Goal: Task Accomplishment & Management: Use online tool/utility

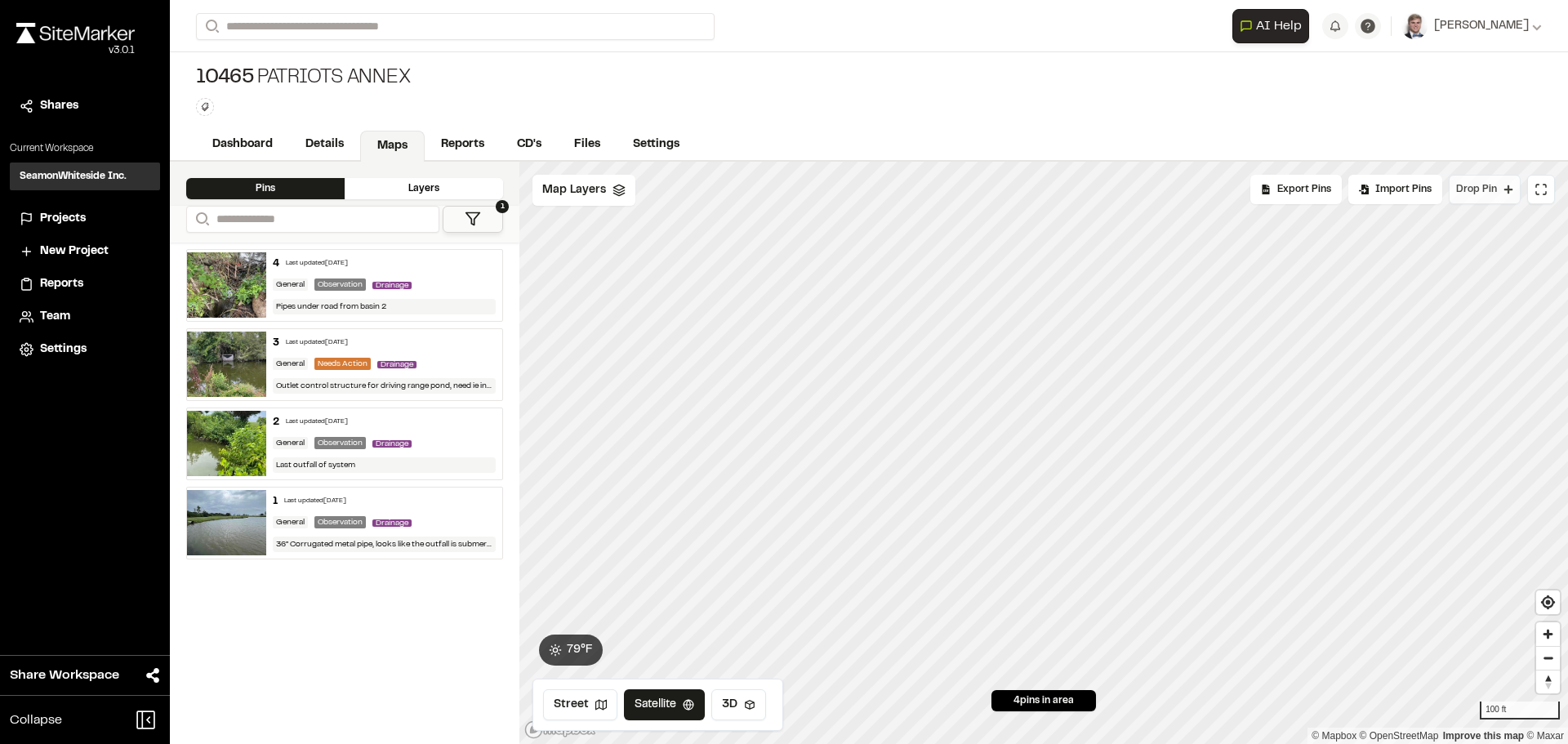
click at [1488, 197] on button "Drop Pin" at bounding box center [1485, 189] width 72 height 30
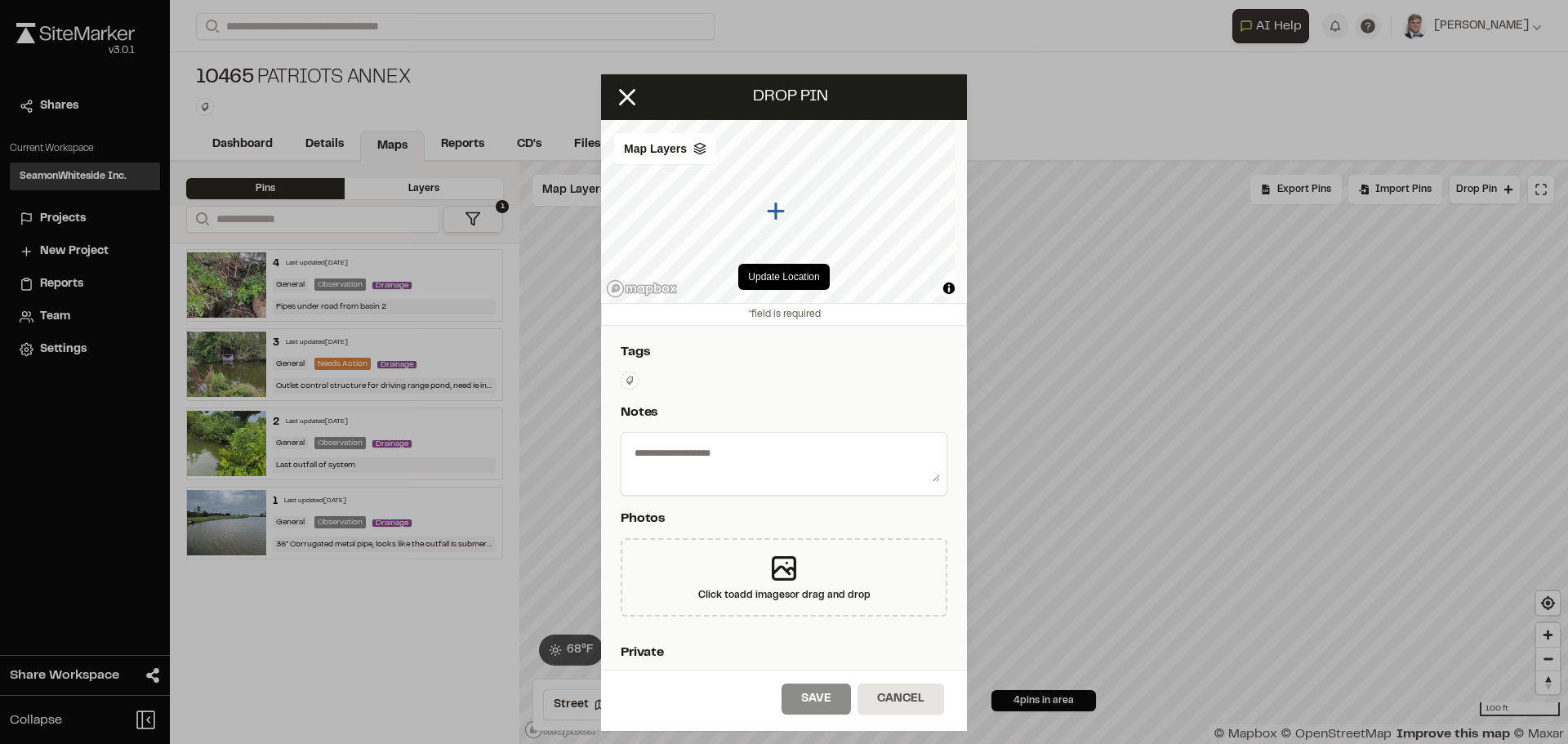
click at [630, 385] on icon at bounding box center [630, 380] width 10 height 10
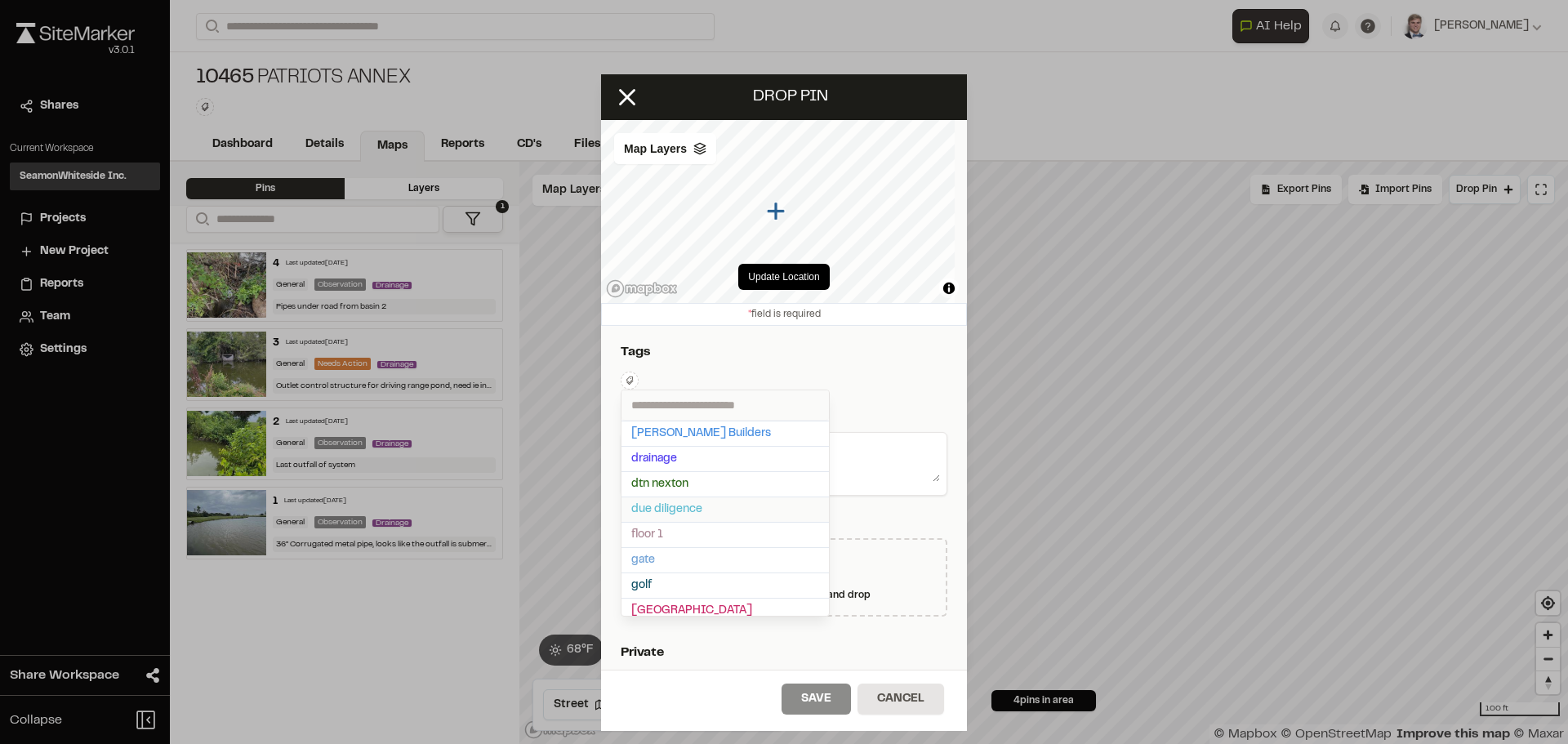
scroll to position [163, 0]
click at [657, 500] on span "drainage" at bounding box center [725, 496] width 187 height 18
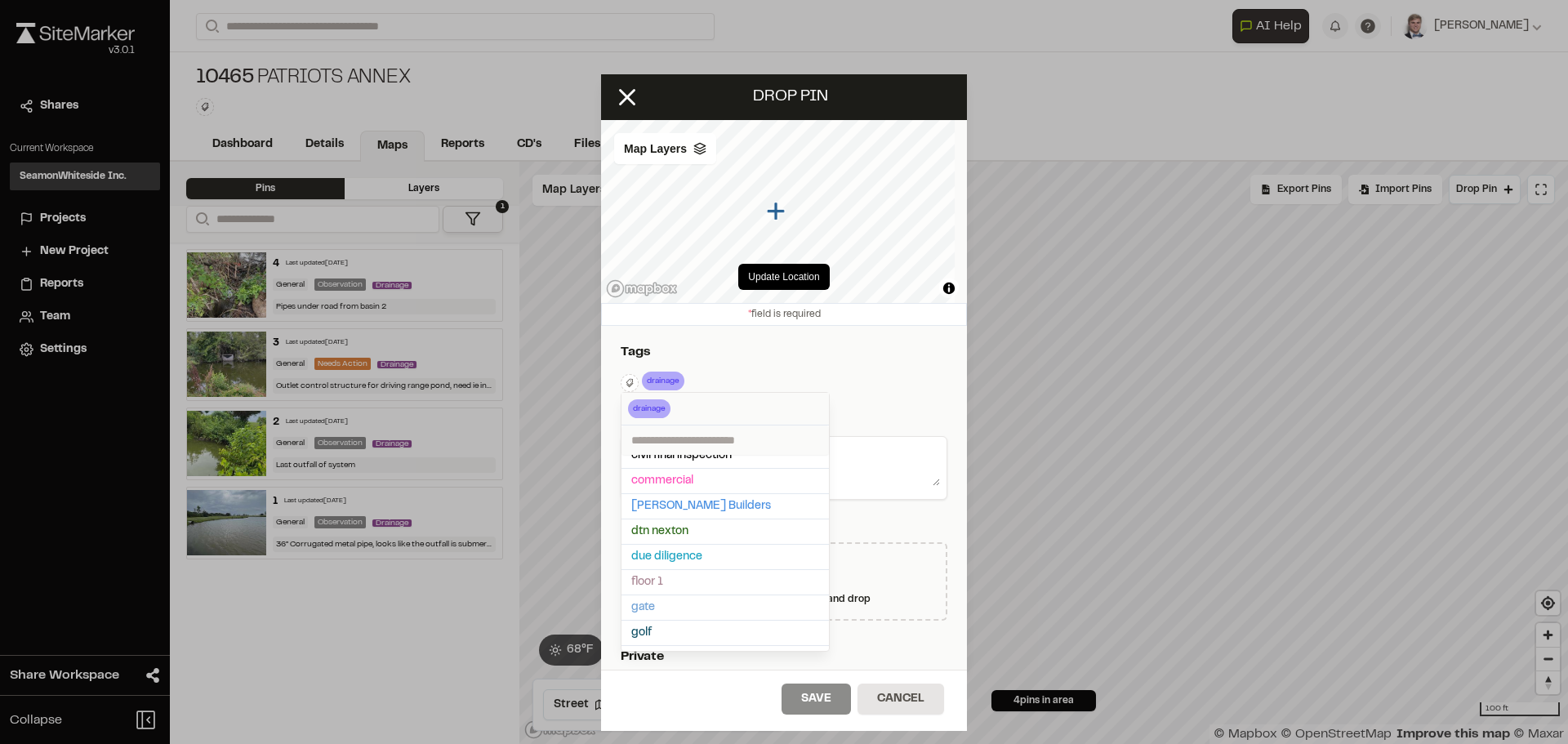
click at [872, 392] on div at bounding box center [784, 372] width 1568 height 744
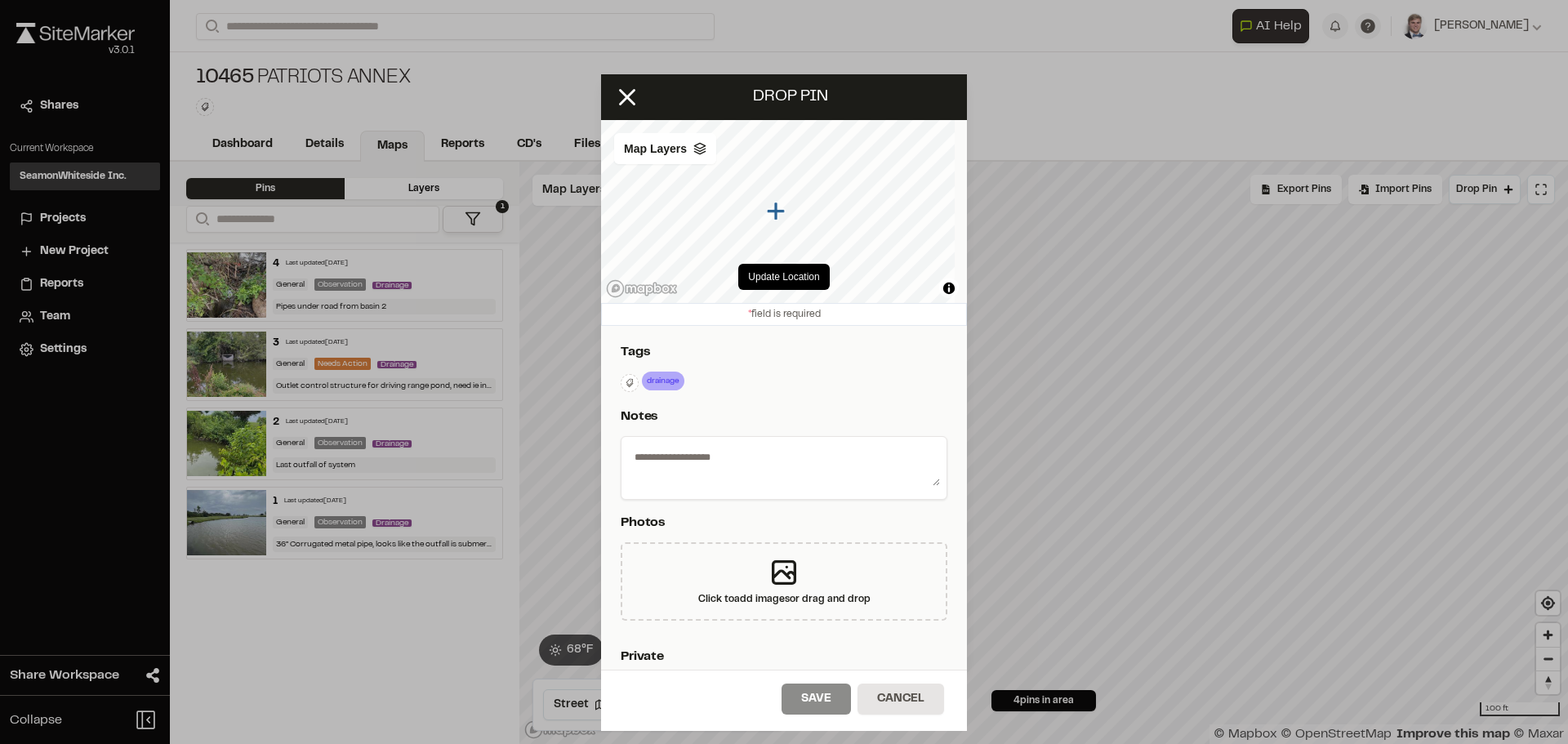
click at [703, 471] on textarea at bounding box center [784, 464] width 312 height 42
type textarea "******"
click at [788, 600] on div "Click to add images or drag and drop" at bounding box center [784, 599] width 173 height 15
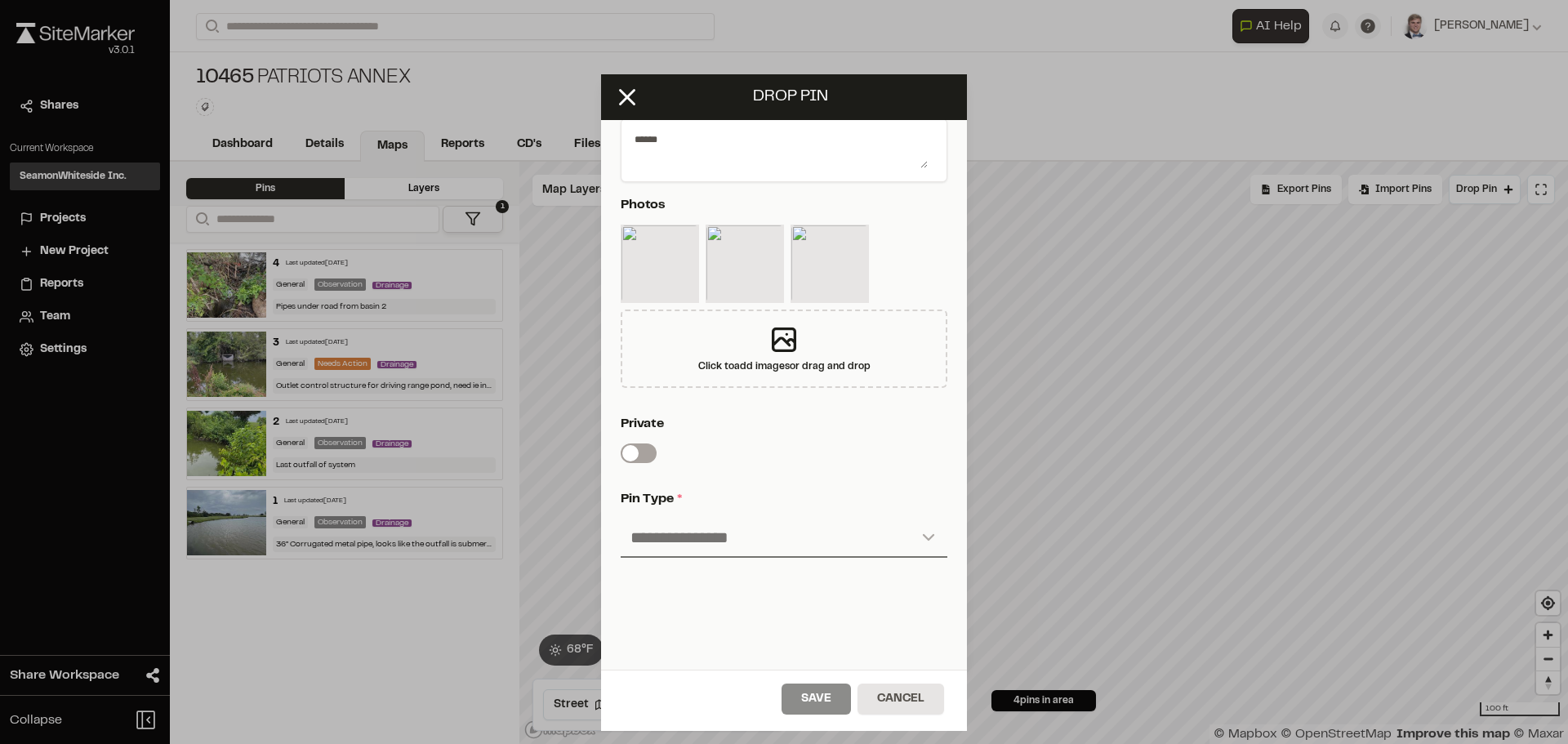
scroll to position [327, 0]
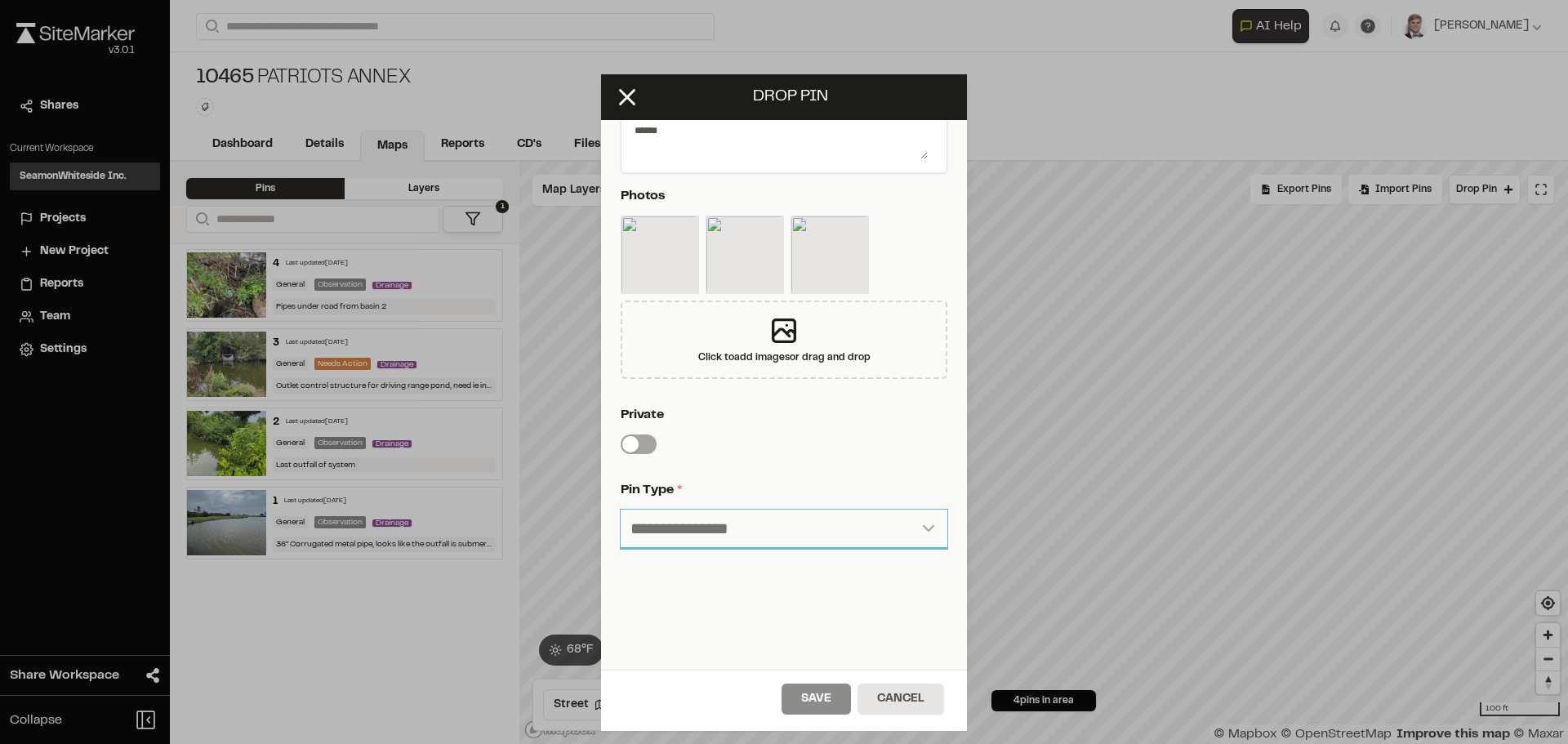
click at [734, 526] on select "**********" at bounding box center [784, 529] width 327 height 39
select select "*"
click at [621, 510] on select "**********" at bounding box center [784, 529] width 327 height 39
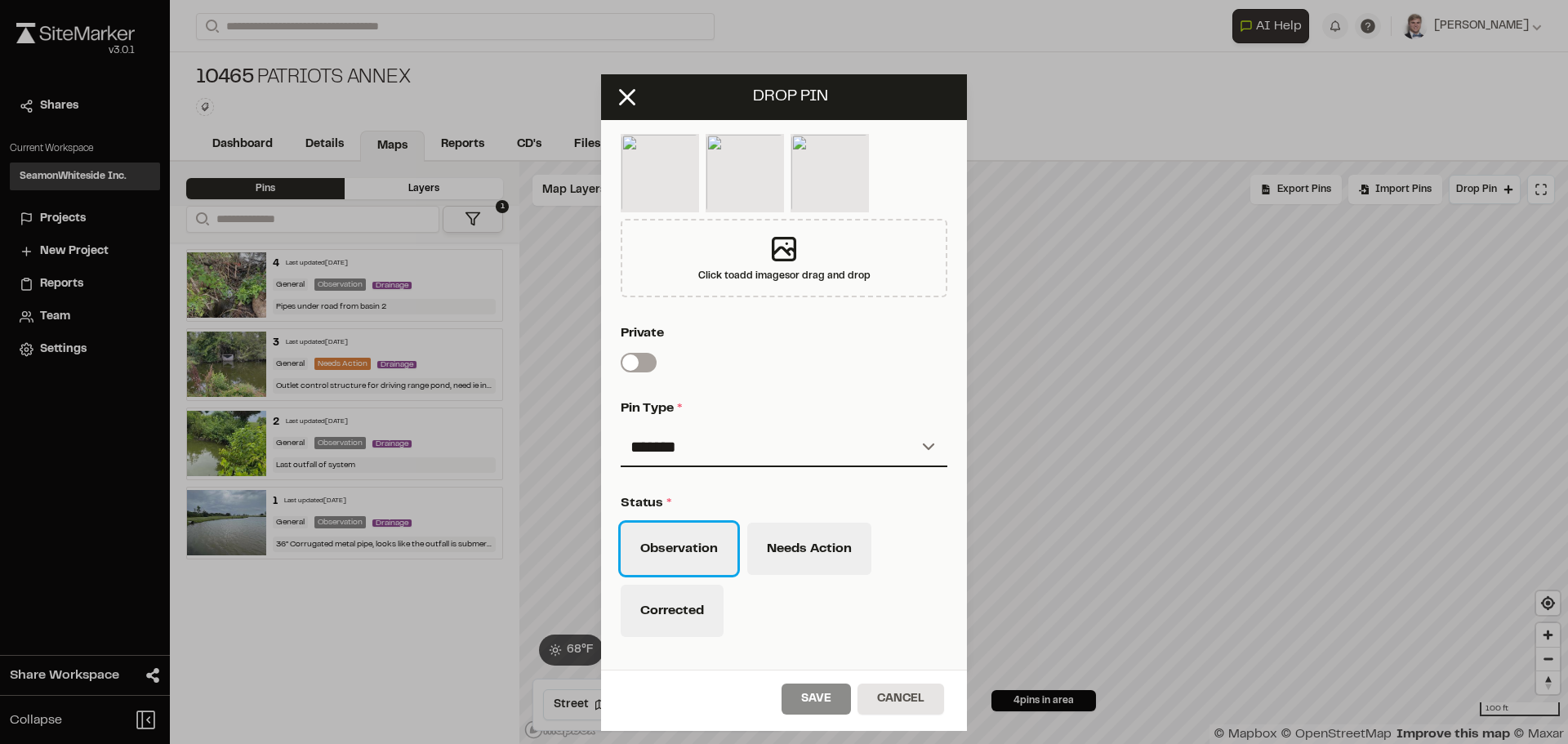
click at [689, 549] on button "Observation" at bounding box center [679, 548] width 116 height 53
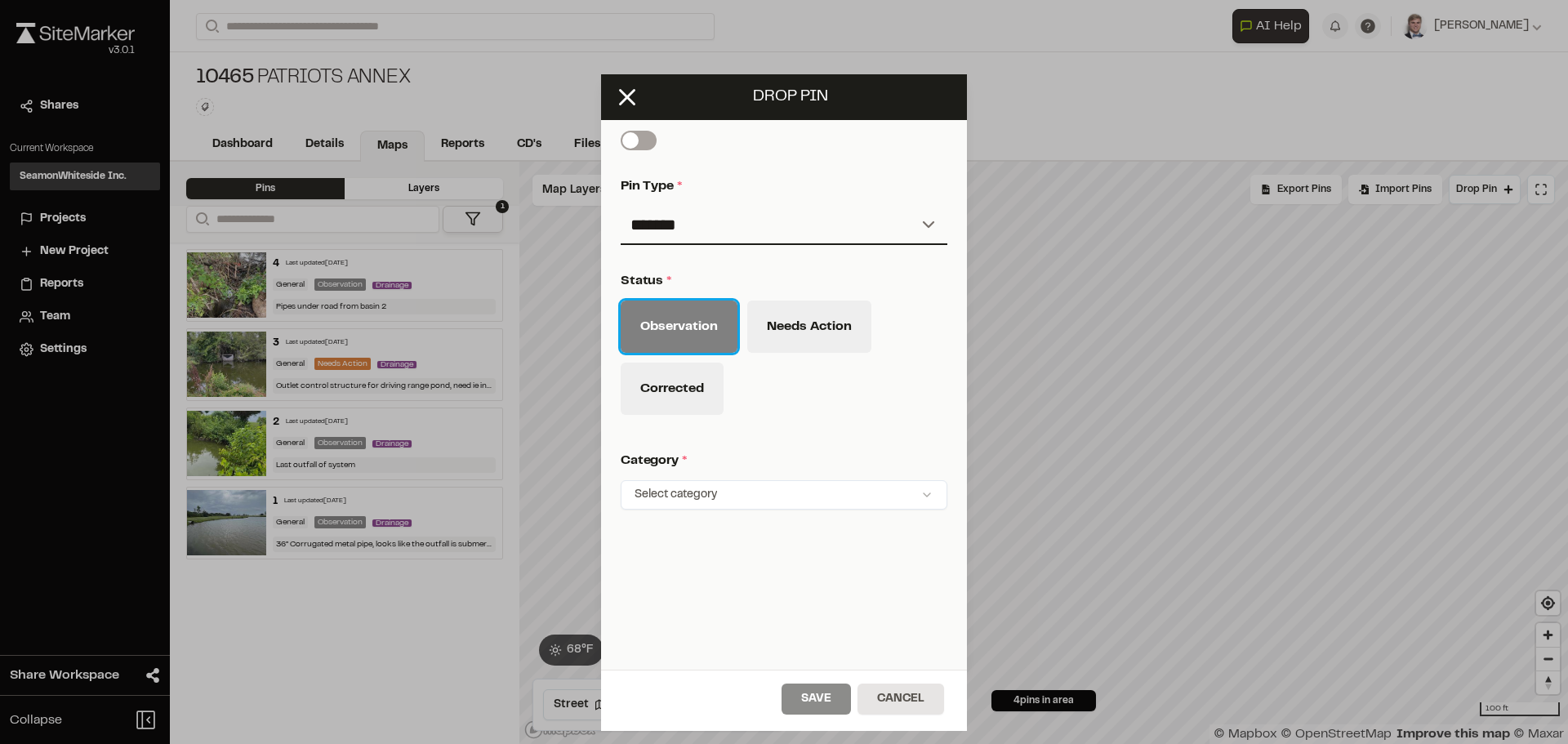
scroll to position [642, 0]
click at [720, 491] on html "Close sidebar v 3.0.1 Shares Current Workspace SeamonWhiteside Inc. SI Projects…" at bounding box center [784, 372] width 1568 height 744
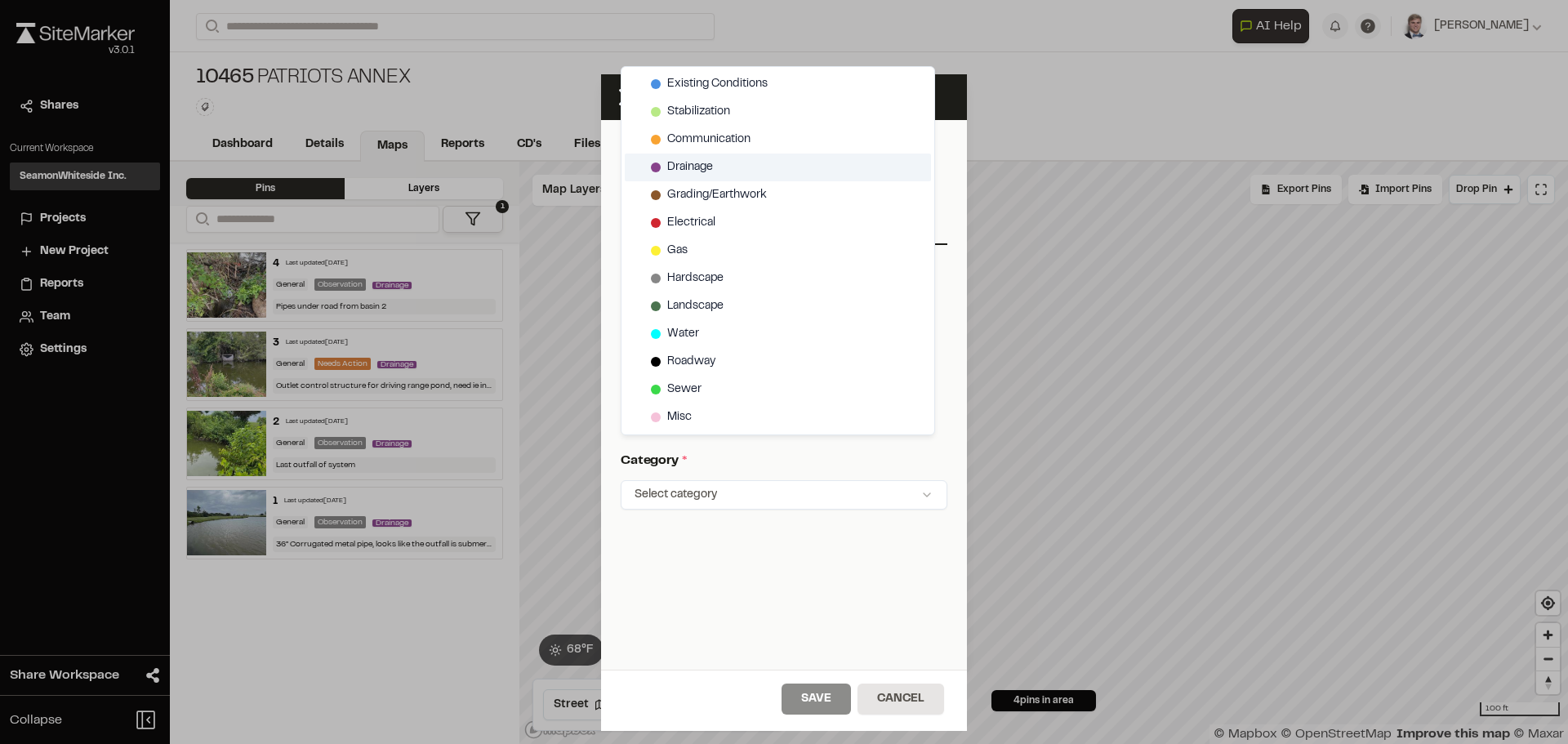
click at [688, 168] on span "Drainage" at bounding box center [691, 167] width 46 height 18
click at [789, 576] on html "Close sidebar v 3.0.1 Shares Current Workspace SeamonWhiteside Inc. SI Projects…" at bounding box center [784, 372] width 1568 height 744
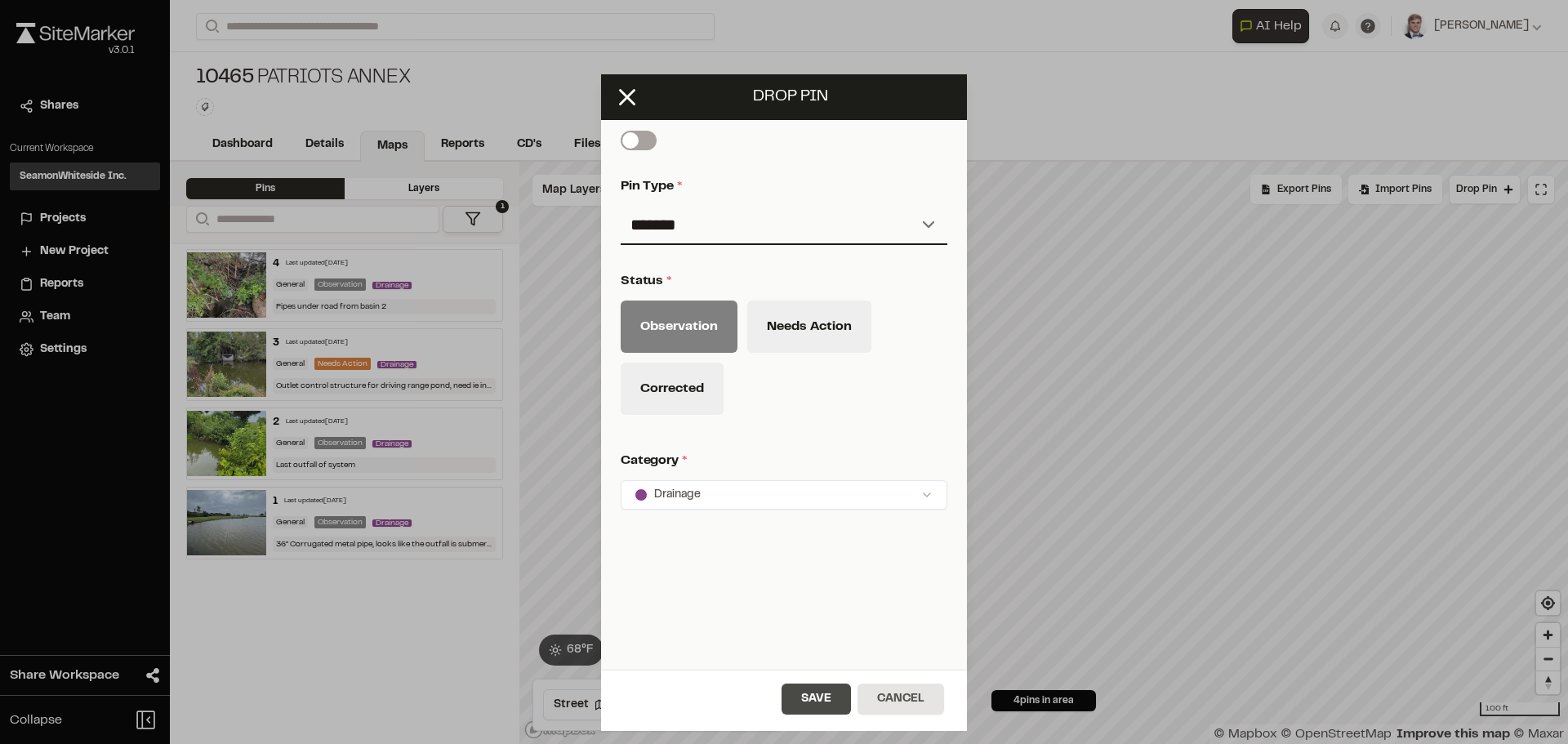
click at [812, 698] on button "Save" at bounding box center [815, 699] width 69 height 31
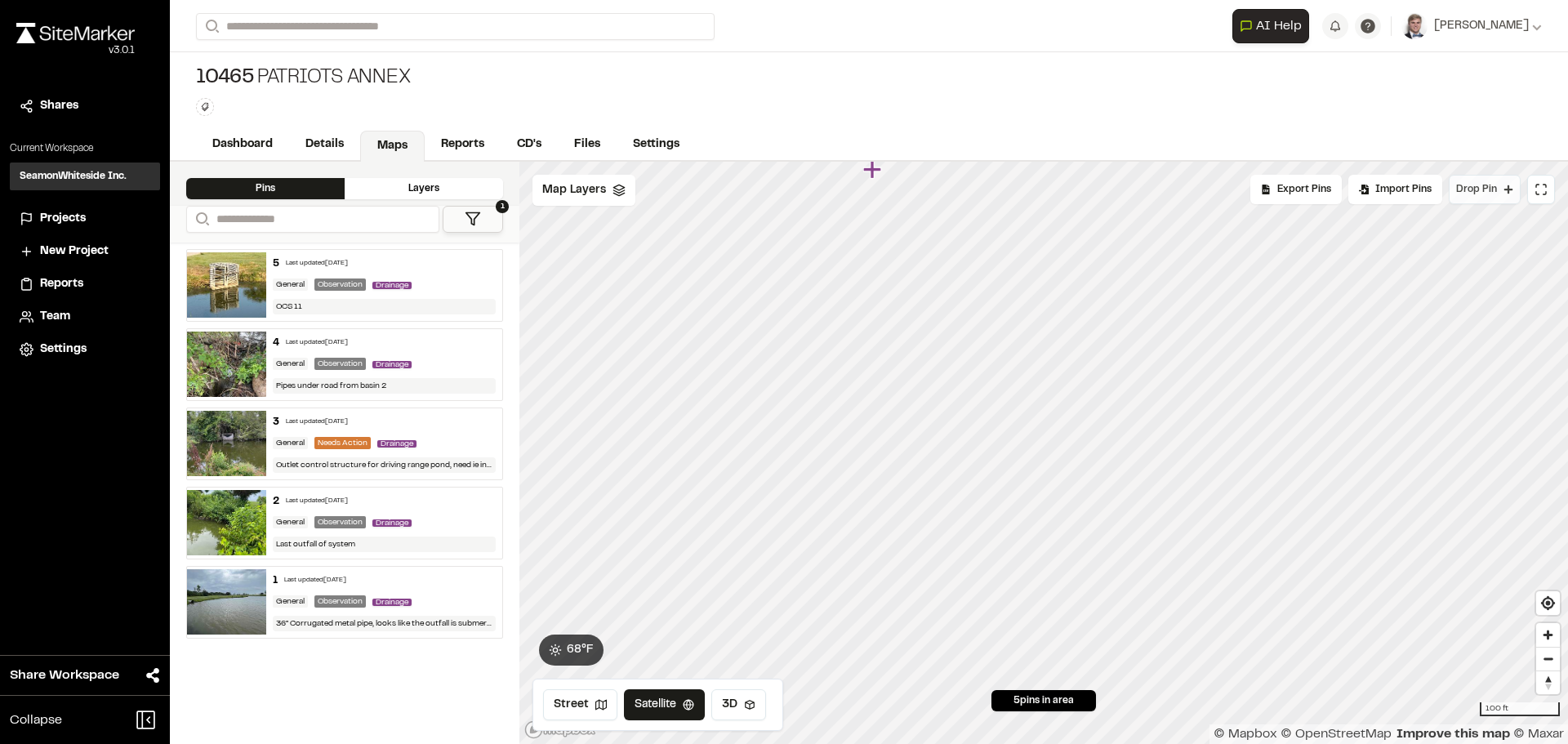
click at [1468, 182] on span "Drop Pin" at bounding box center [1477, 189] width 41 height 15
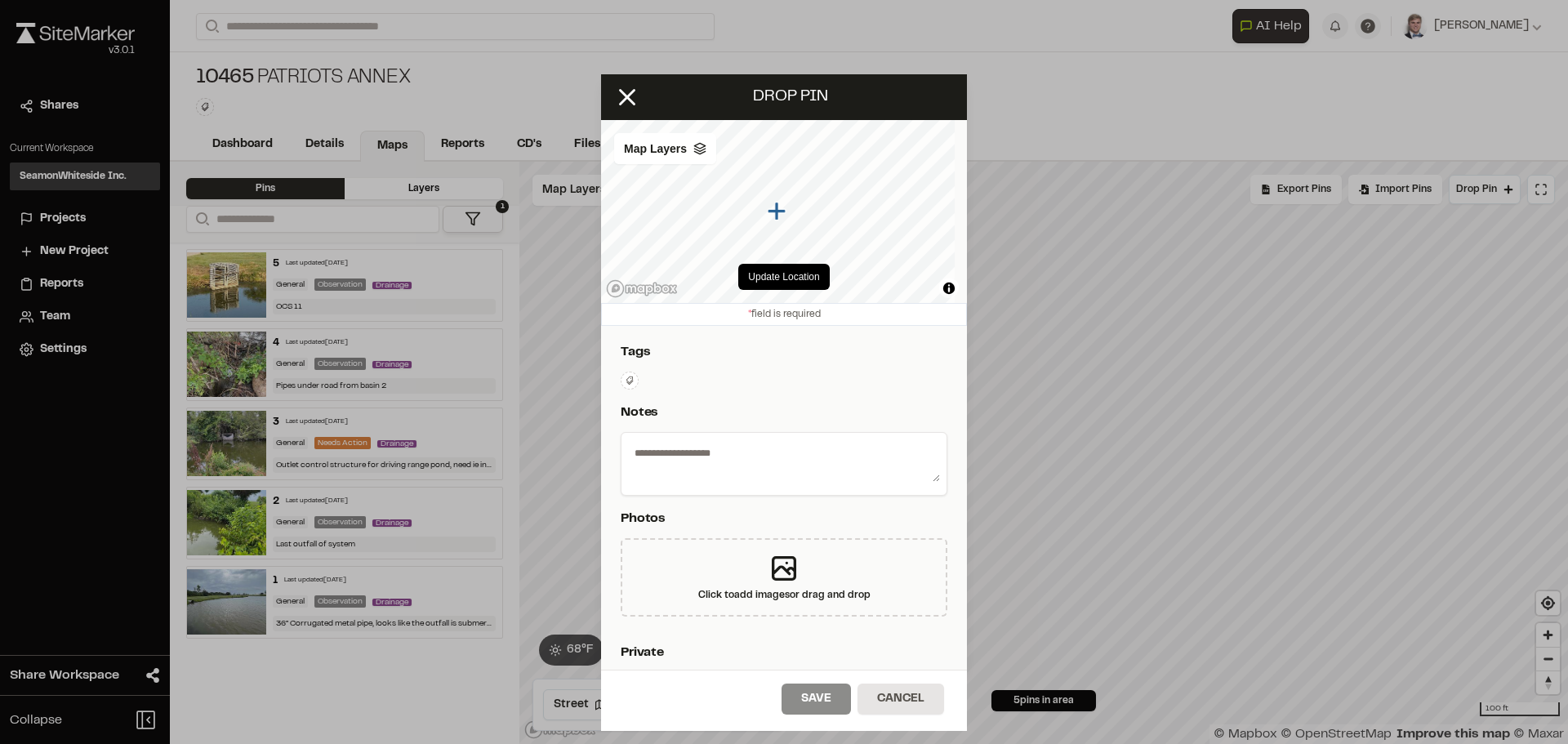
click at [637, 380] on button at bounding box center [629, 379] width 18 height 18
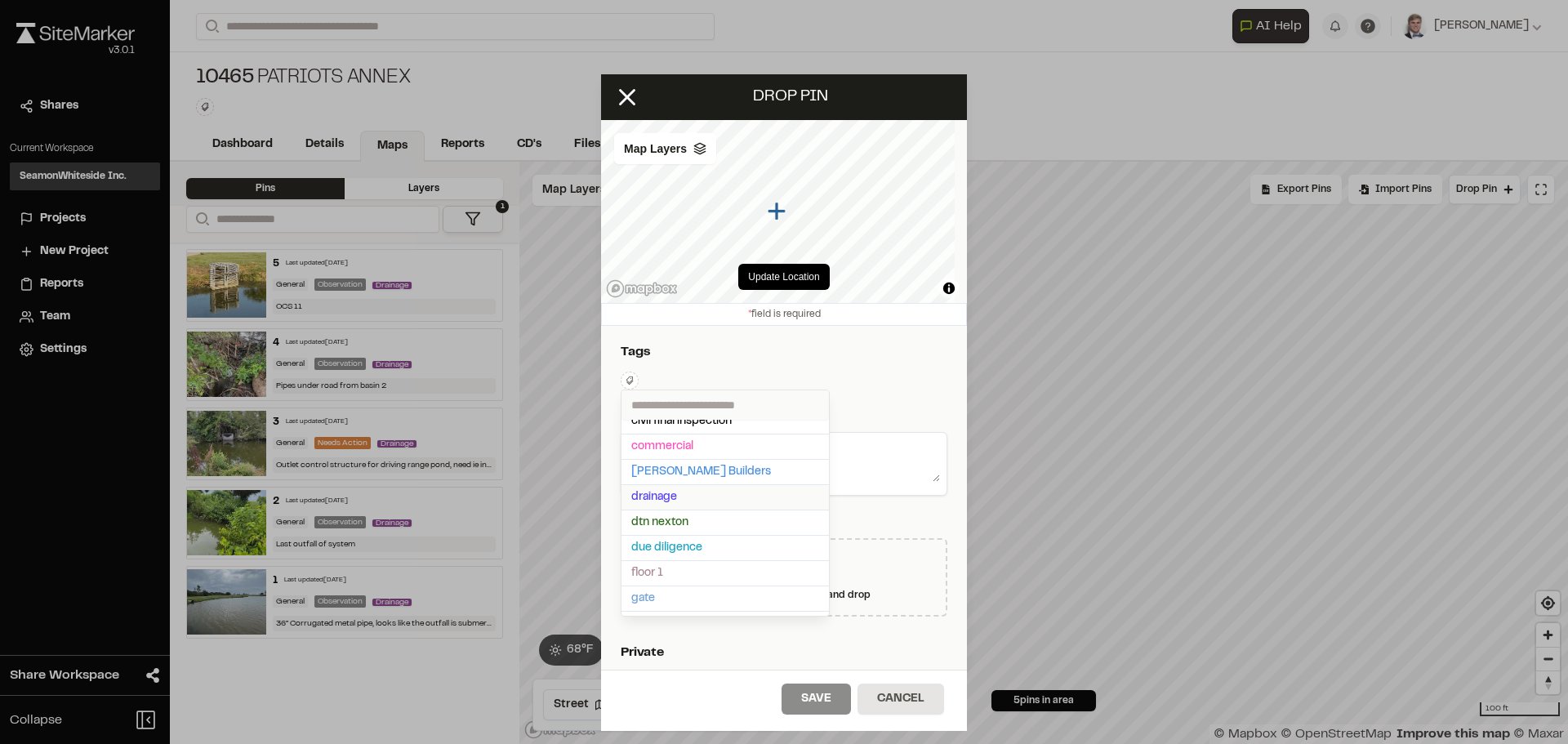
scroll to position [163, 0]
click at [681, 500] on span "drainage" at bounding box center [725, 496] width 187 height 18
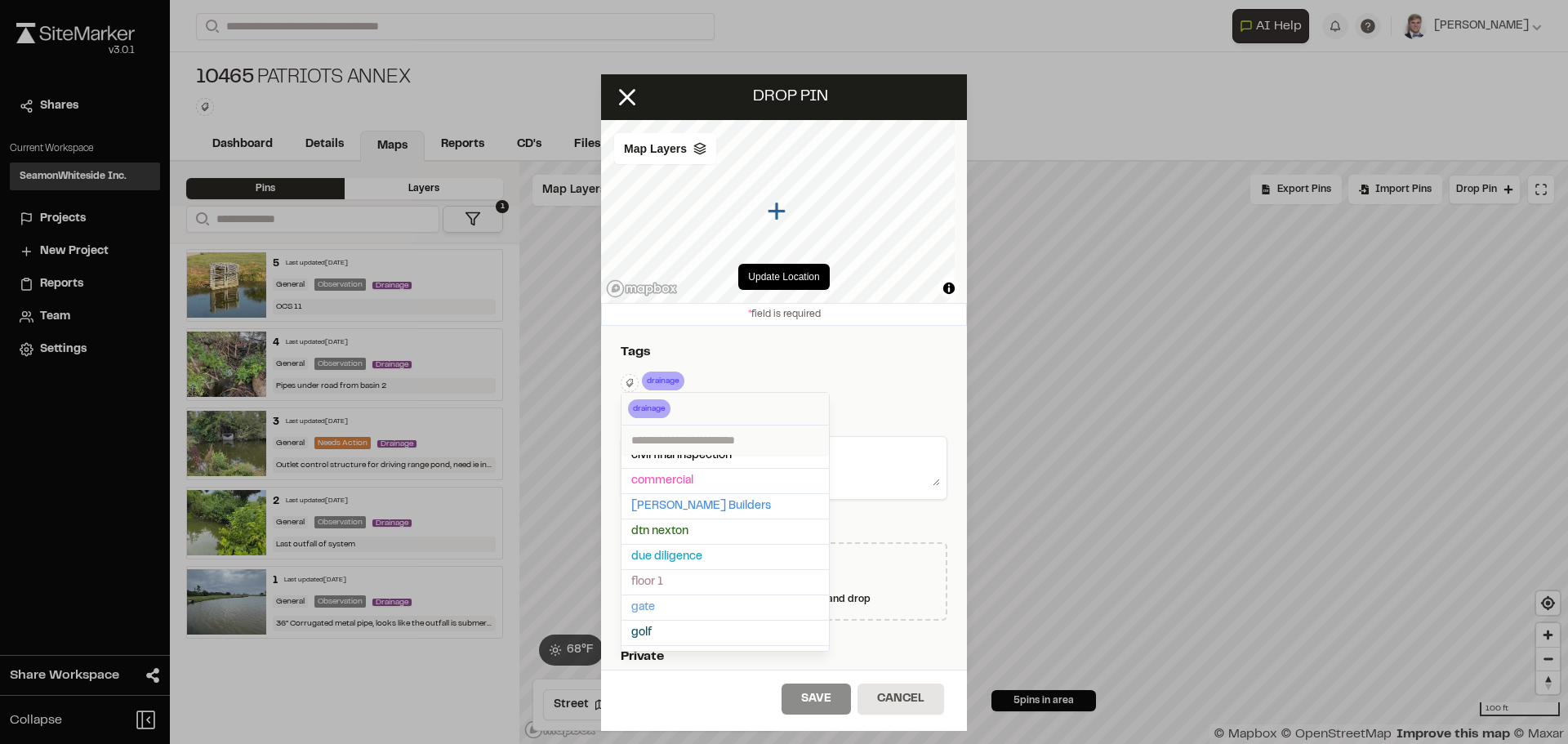
click at [905, 390] on div at bounding box center [784, 372] width 1568 height 744
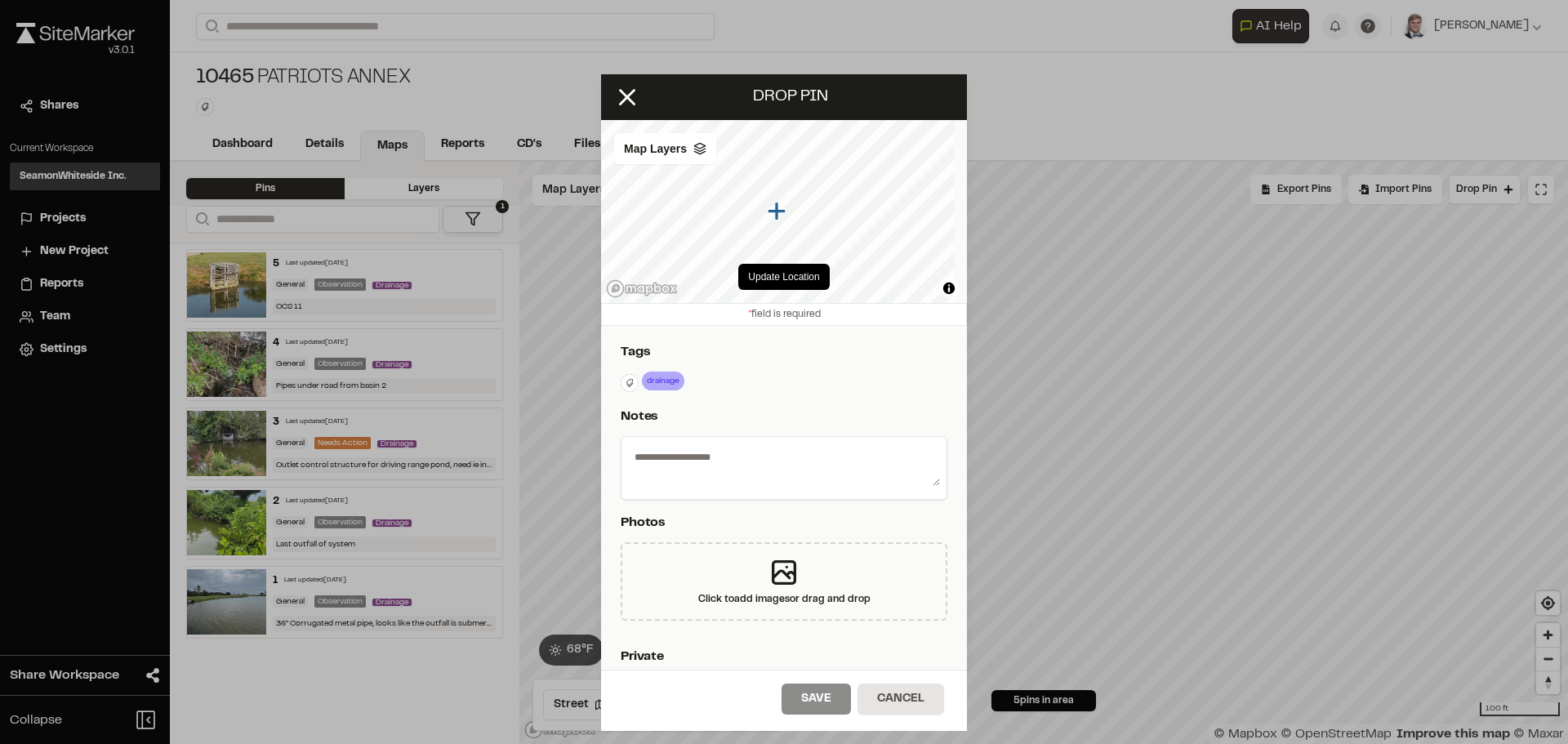
click at [763, 465] on textarea at bounding box center [784, 464] width 312 height 42
type textarea "********"
click at [750, 570] on div "Click to add images or drag and drop" at bounding box center [784, 581] width 327 height 78
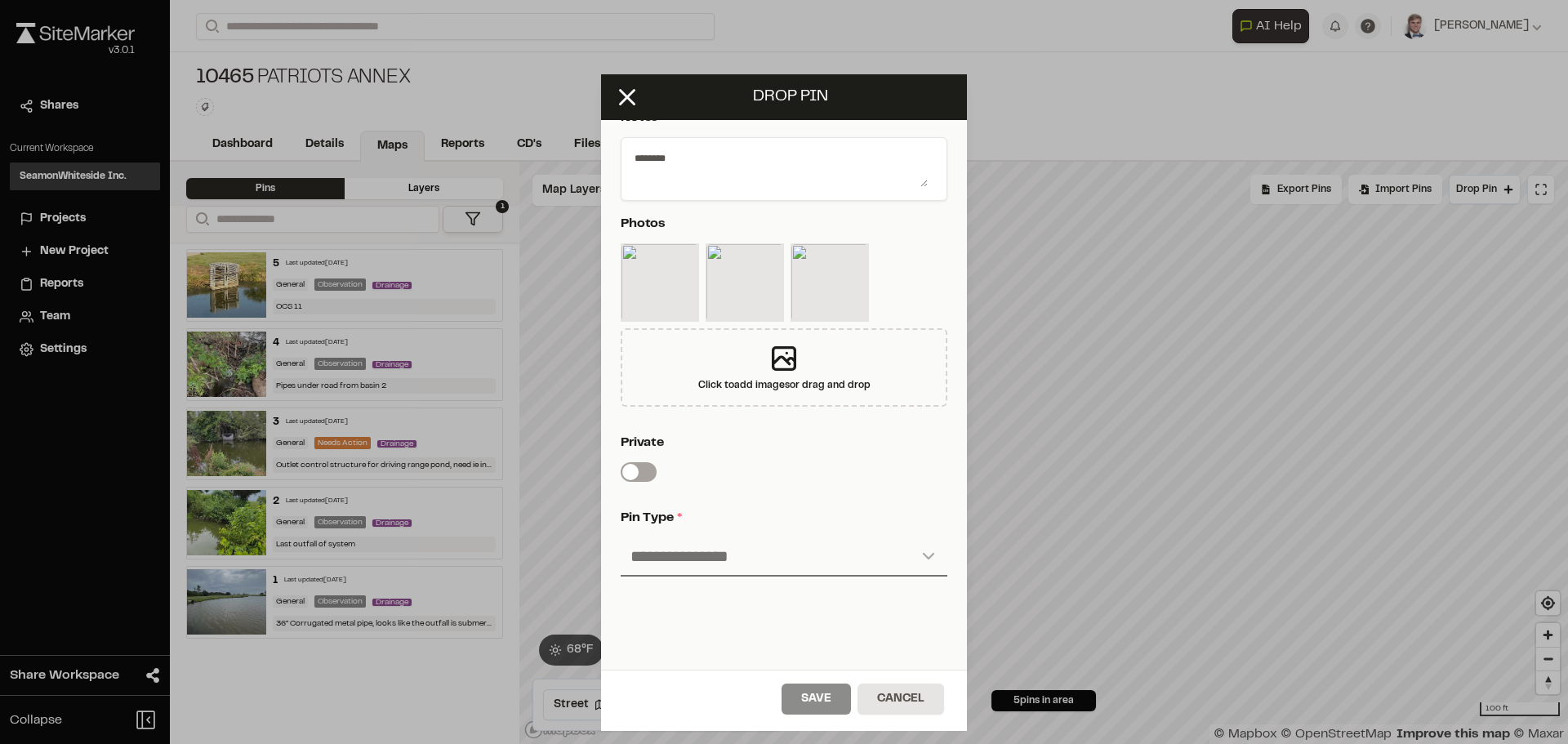
scroll to position [327, 0]
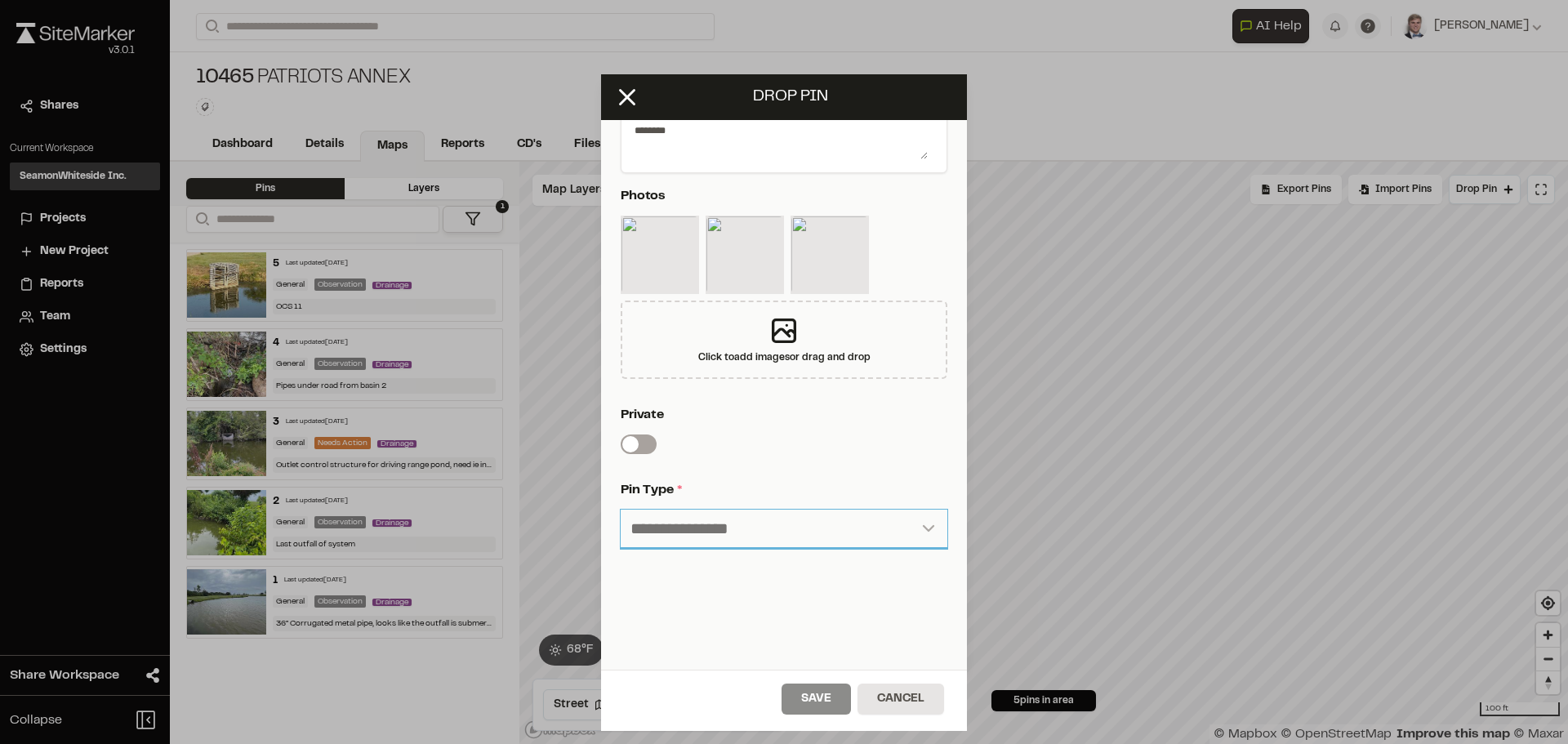
click at [682, 528] on select "**********" at bounding box center [784, 529] width 327 height 39
select select "*"
click at [621, 510] on select "**********" at bounding box center [784, 529] width 327 height 39
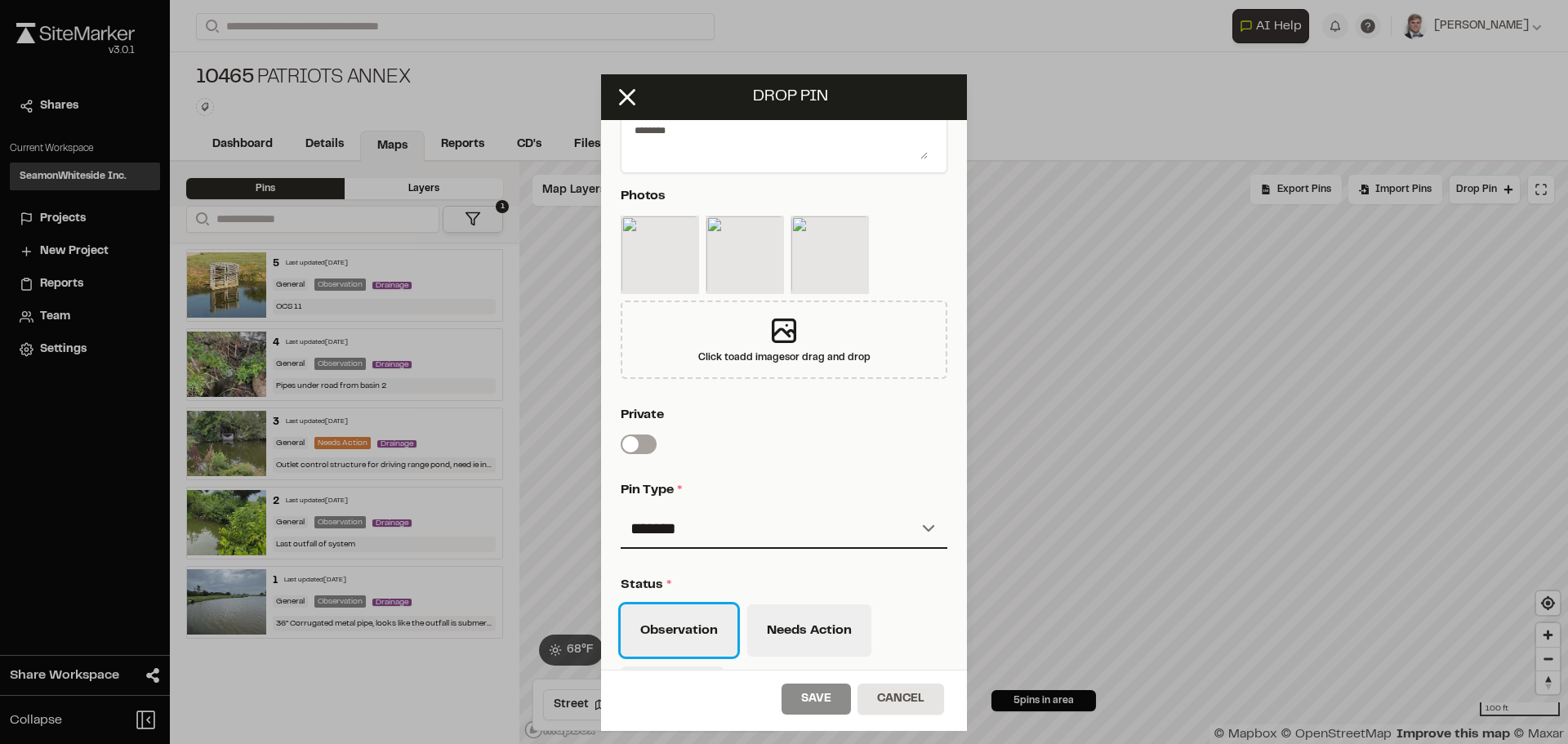
click at [671, 621] on button "Observation" at bounding box center [679, 630] width 116 height 53
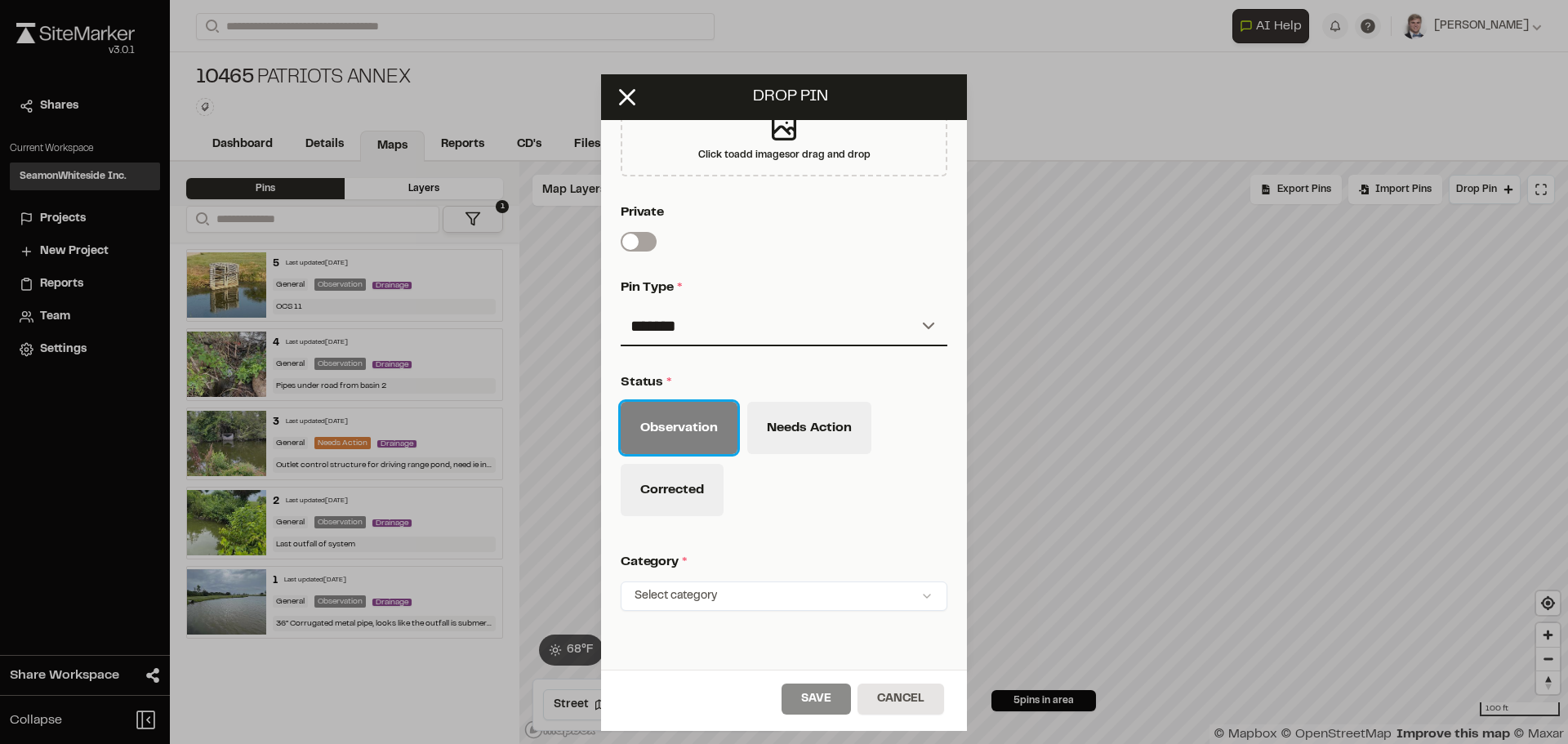
scroll to position [571, 0]
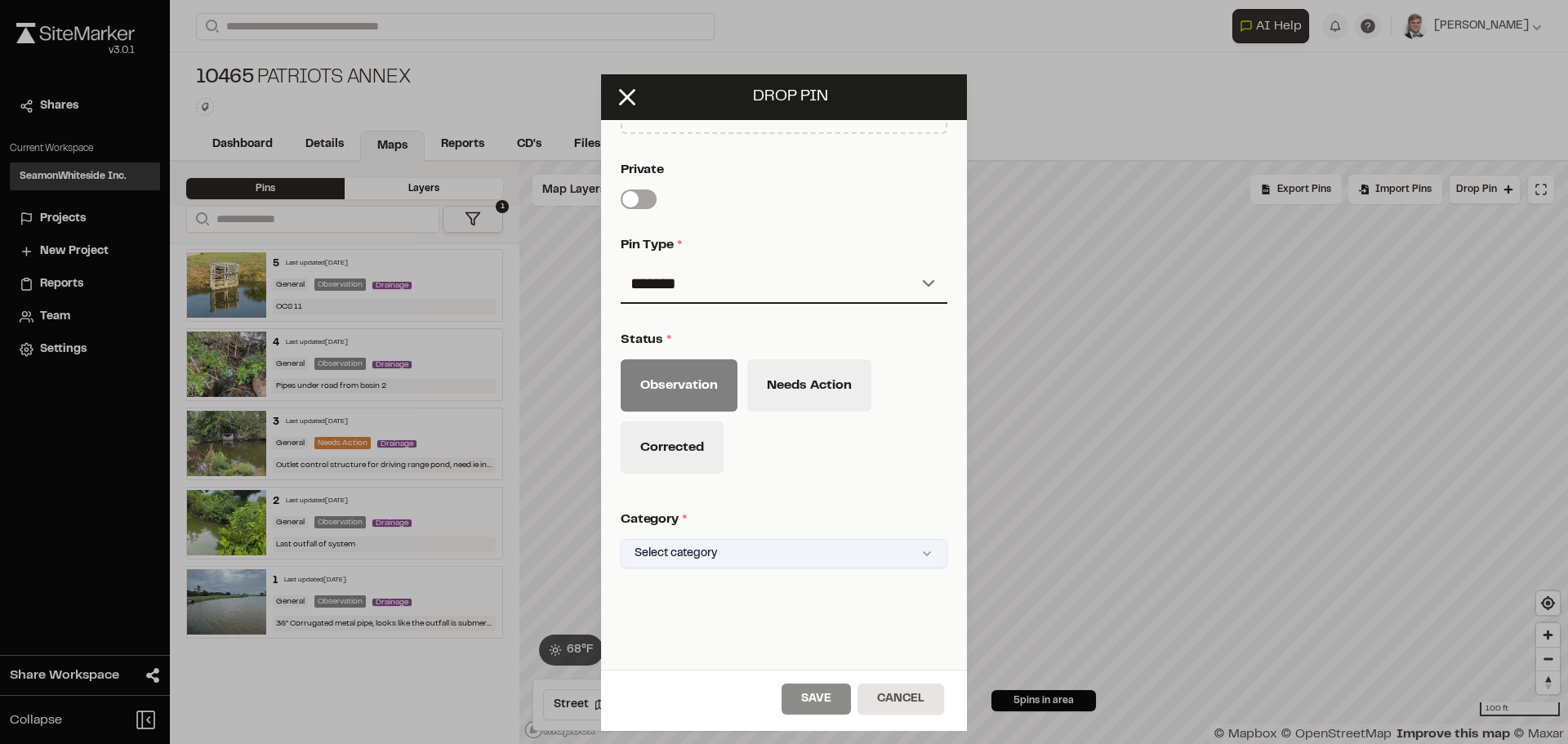
click at [659, 548] on html "Close sidebar v 3.0.1 Shares Current Workspace SeamonWhiteside Inc. SI Projects…" at bounding box center [784, 372] width 1568 height 744
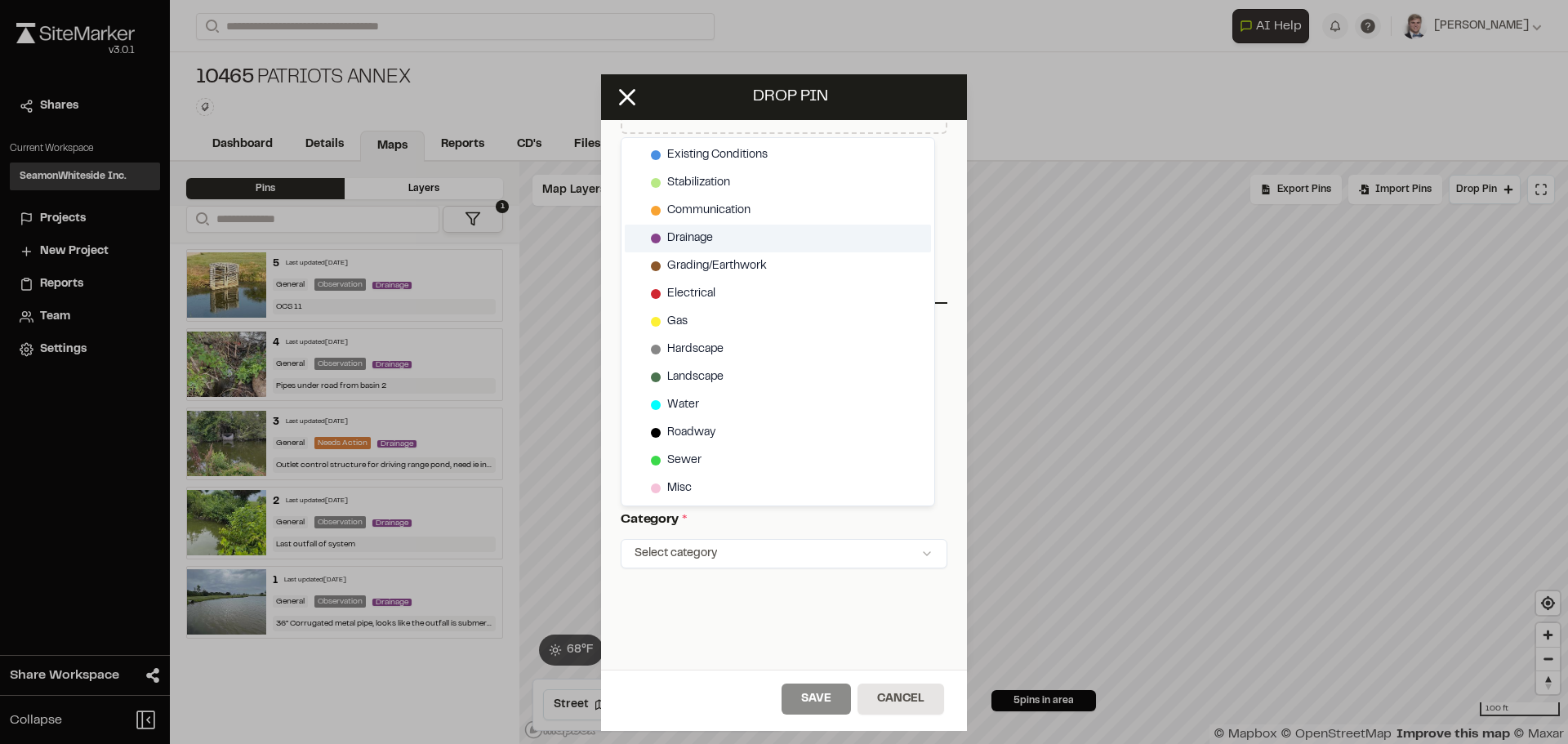
click at [697, 236] on span "Drainage" at bounding box center [691, 238] width 46 height 18
click at [818, 696] on html "Close sidebar v 3.0.1 Shares Current Workspace SeamonWhiteside Inc. SI Projects…" at bounding box center [784, 372] width 1568 height 744
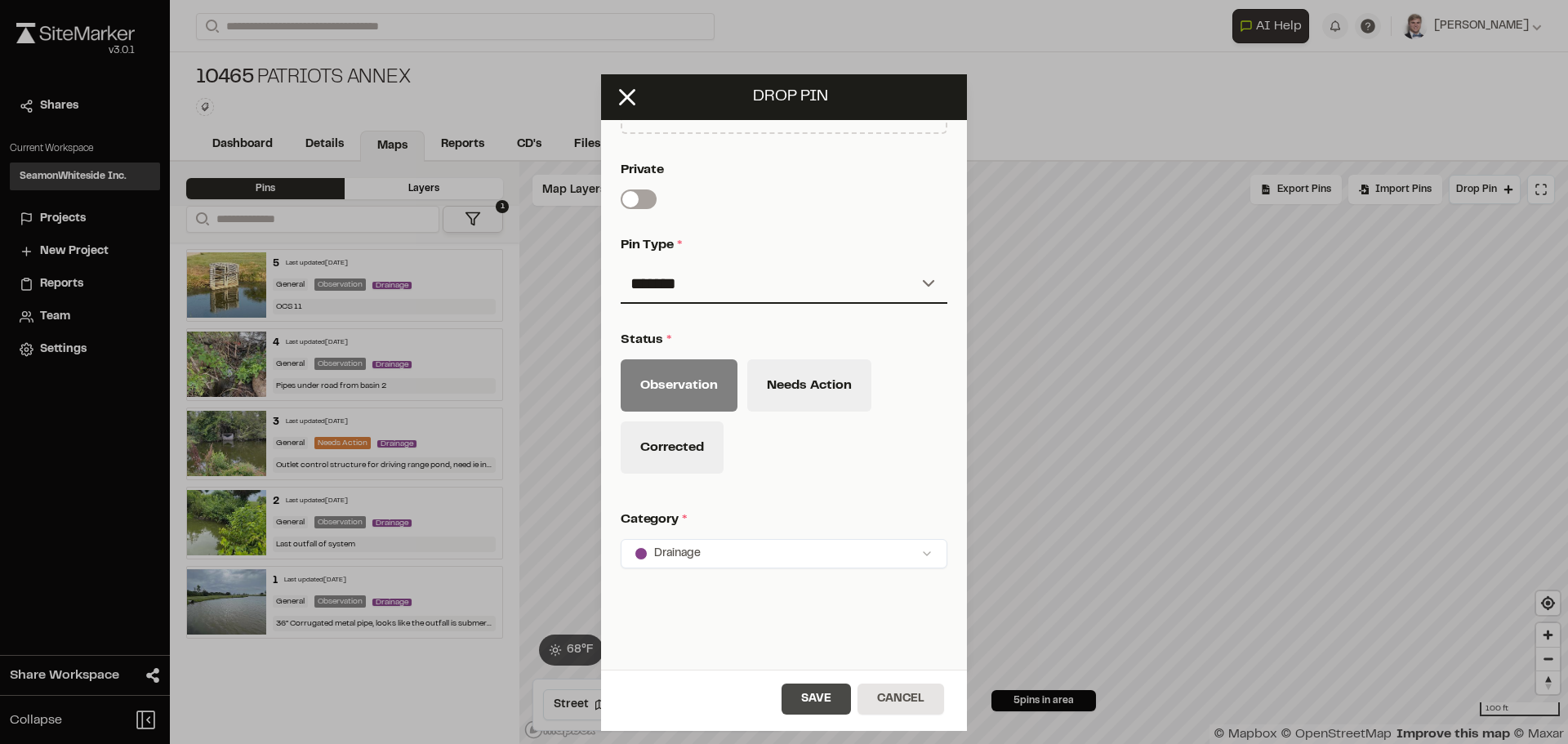
click at [809, 702] on button "Save" at bounding box center [815, 699] width 69 height 31
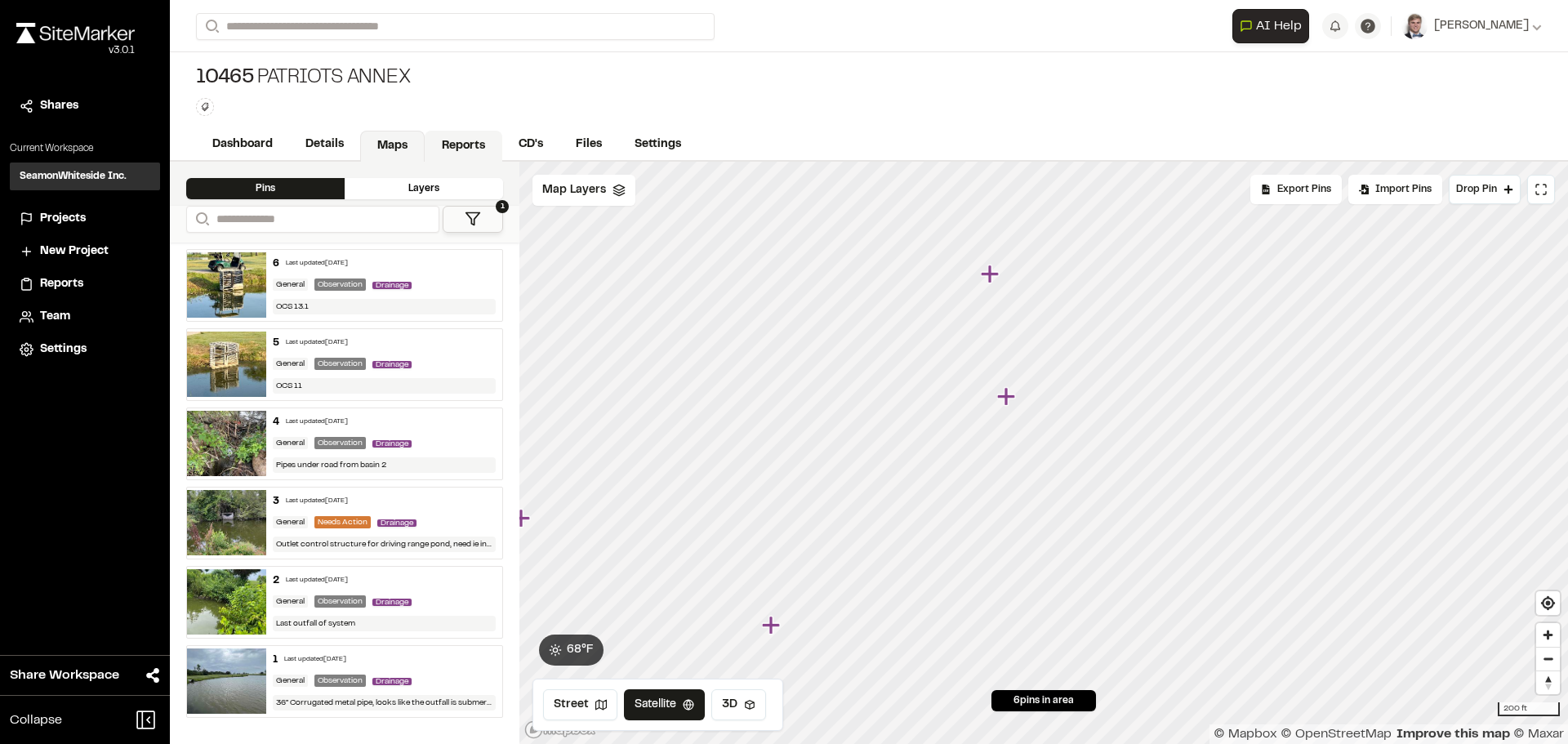
click at [467, 150] on link "Reports" at bounding box center [464, 147] width 78 height 31
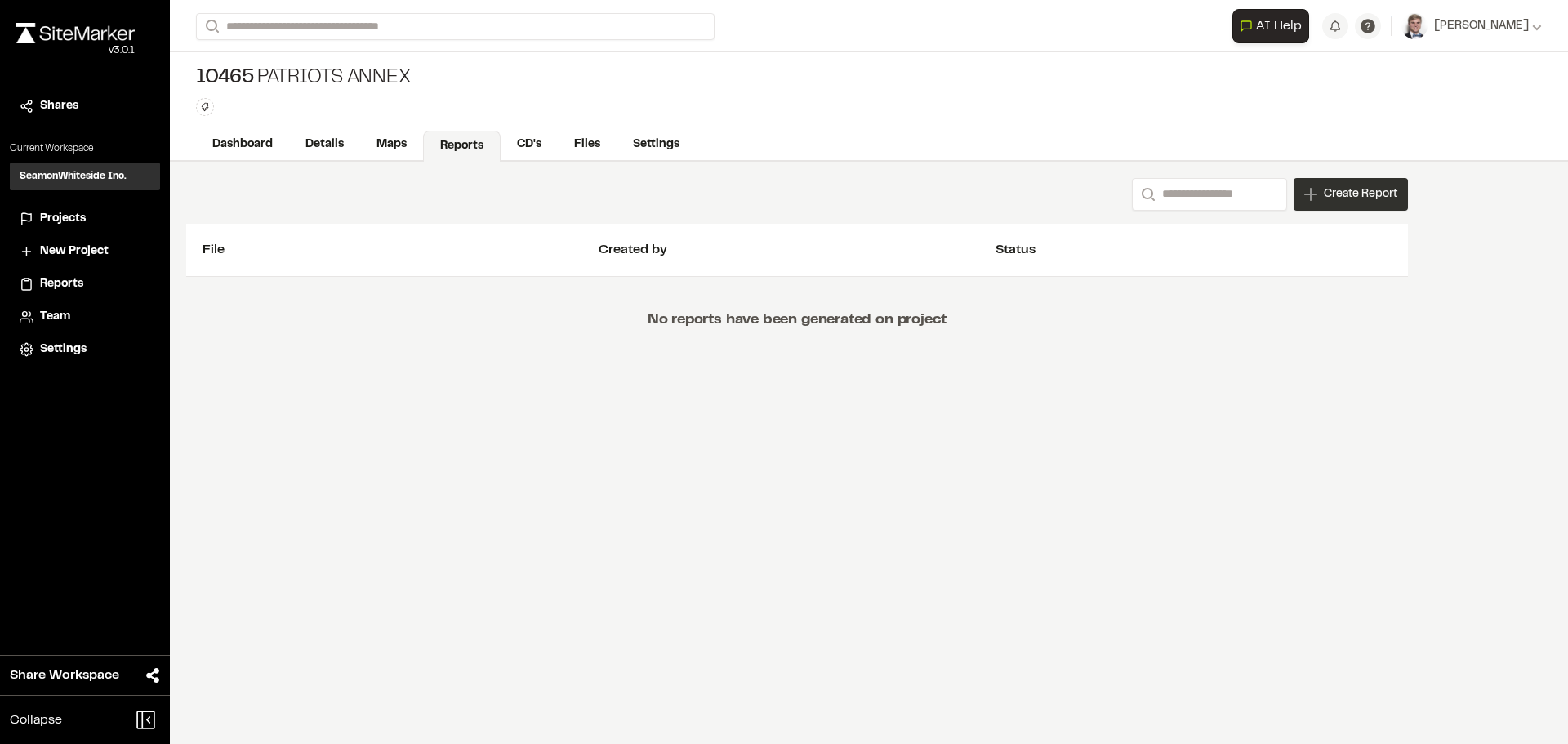
click at [1351, 190] on span "Create Report" at bounding box center [1361, 194] width 74 height 18
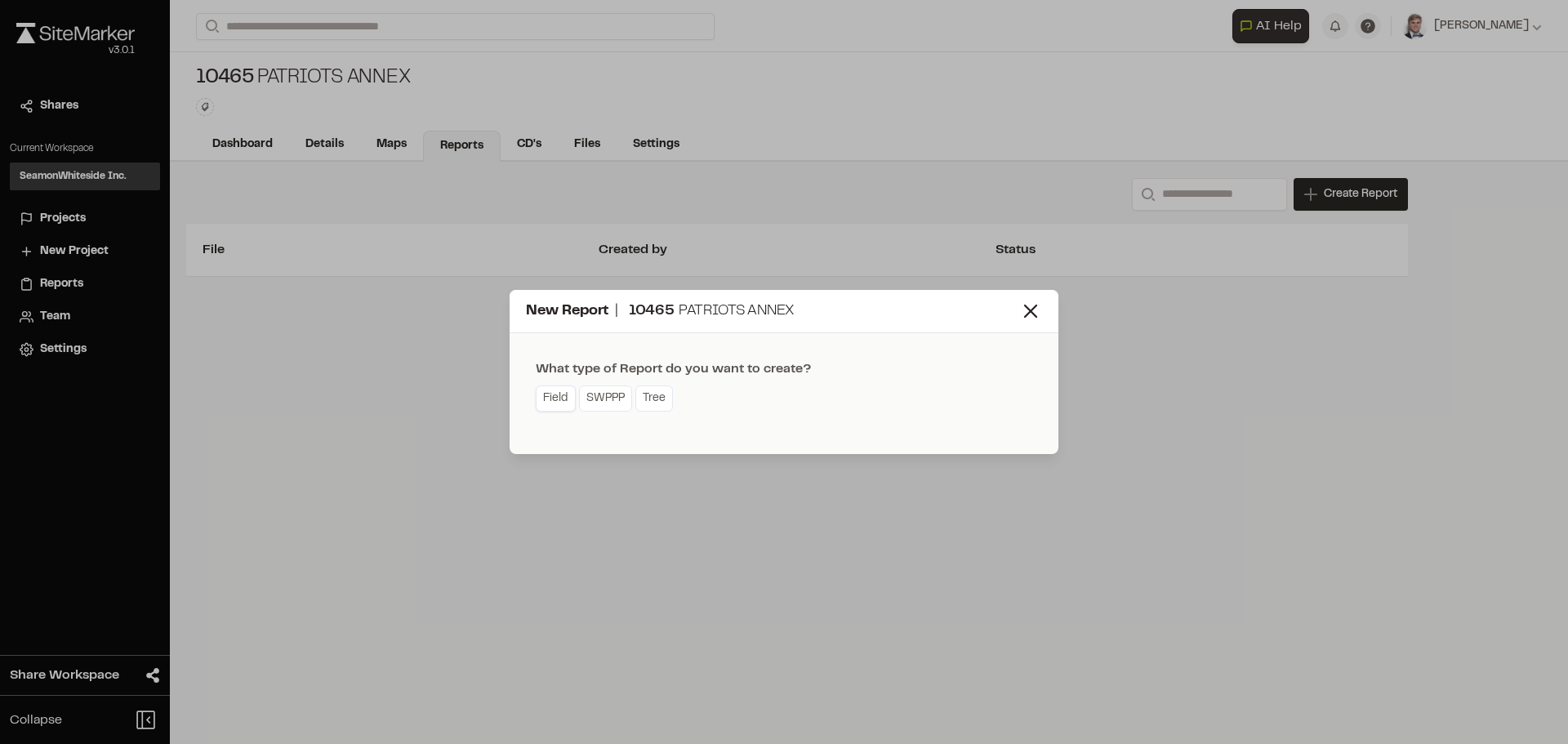
click at [554, 402] on link "Field" at bounding box center [555, 398] width 40 height 26
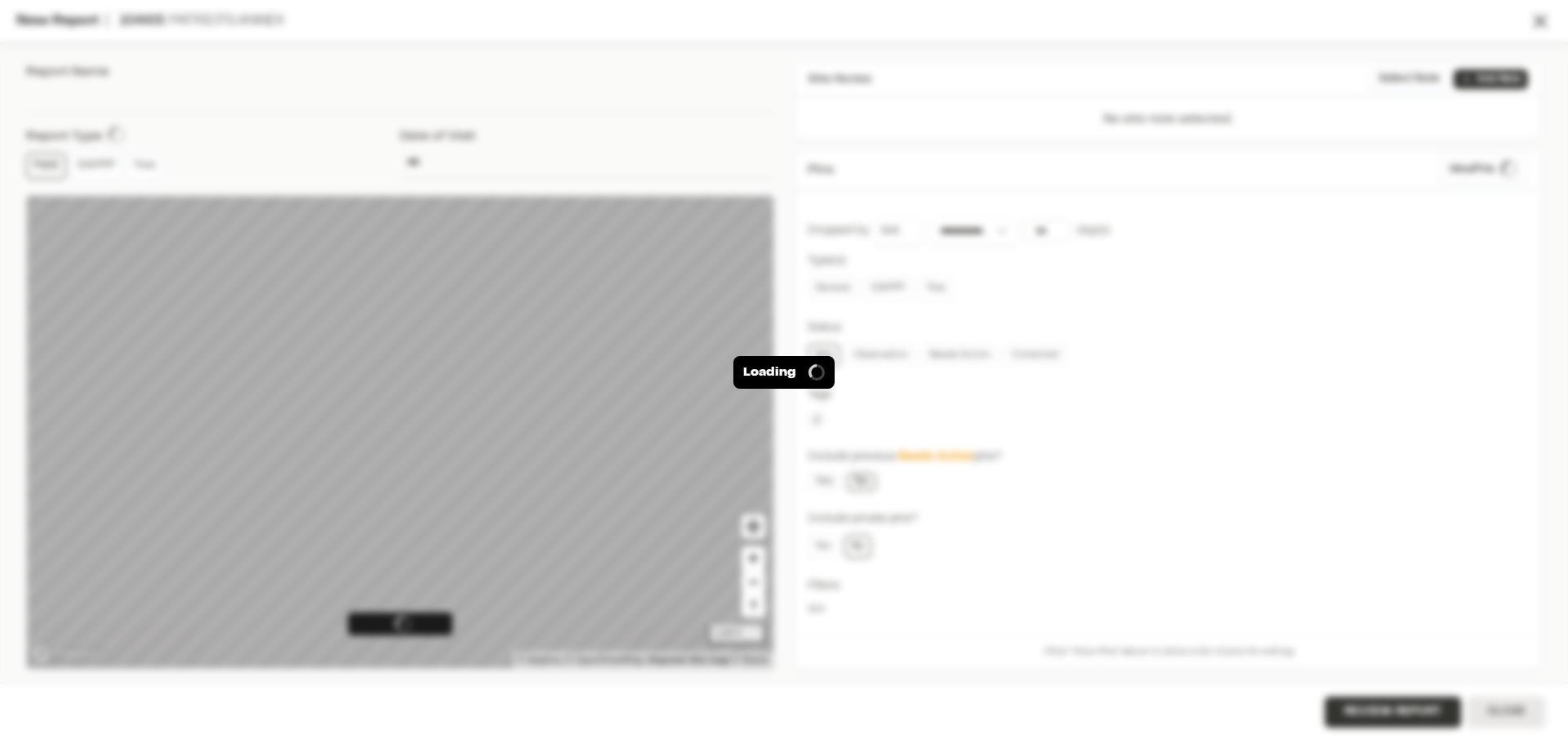
type input "**********"
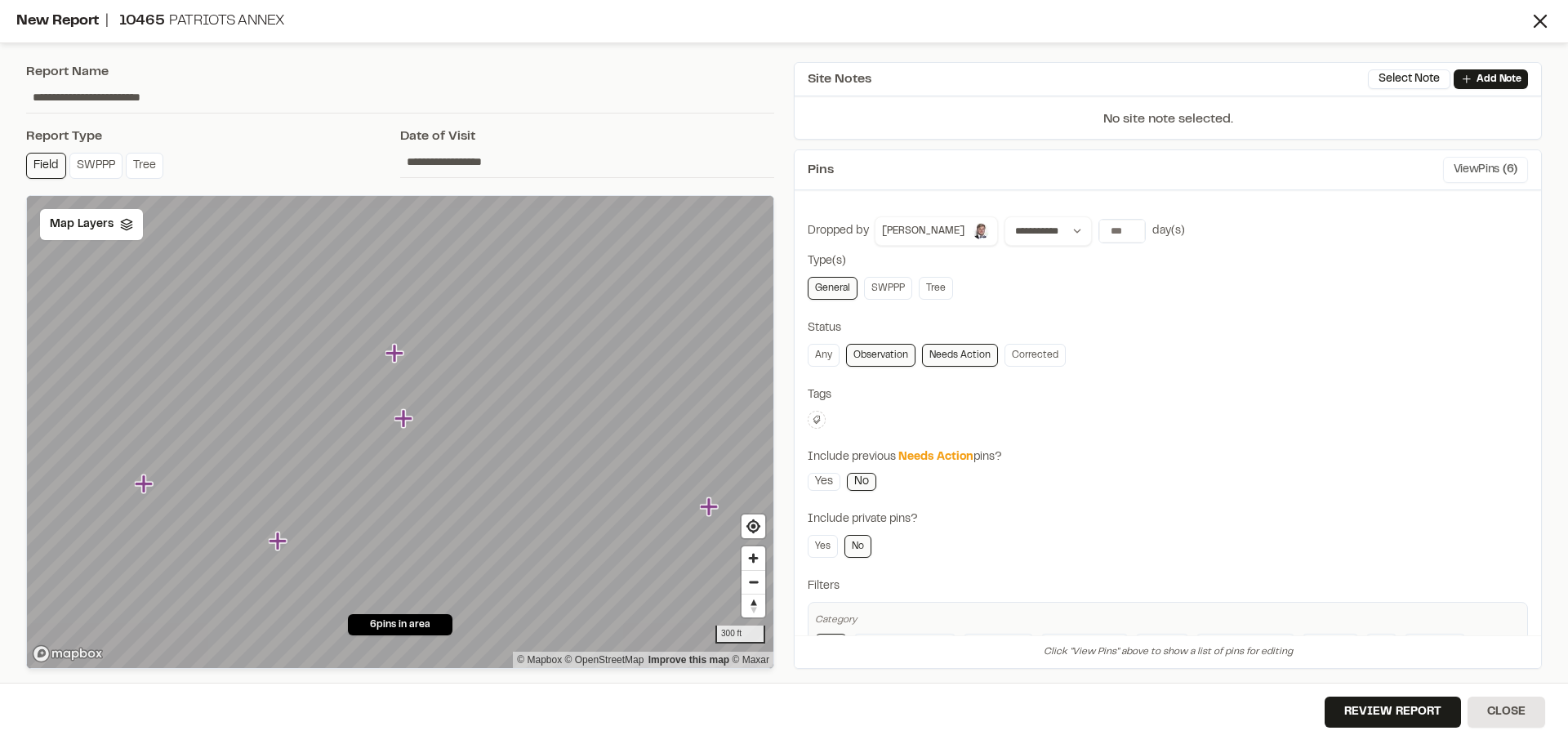
click at [1463, 179] on button "View Pins ( 6 )" at bounding box center [1486, 170] width 85 height 26
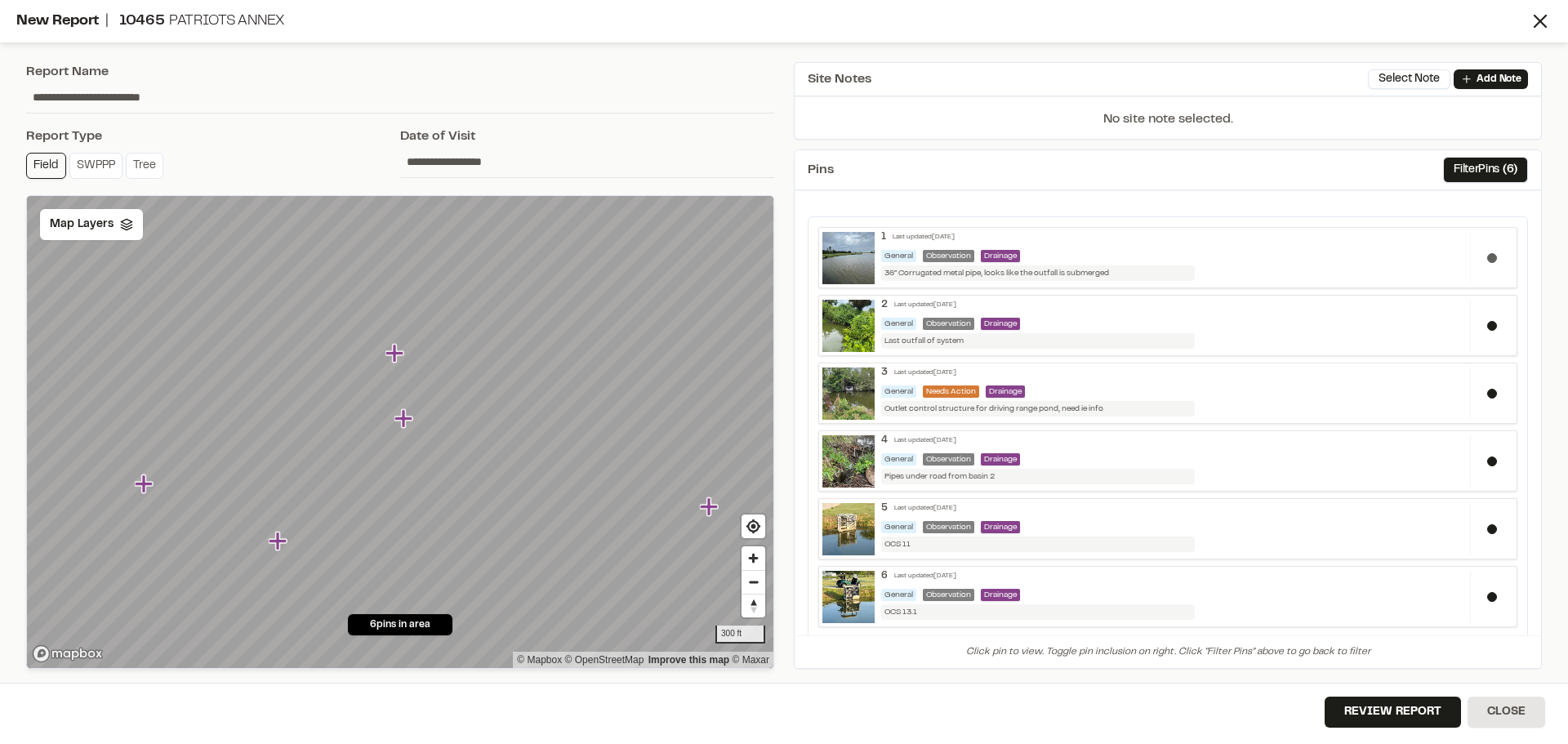
click at [1483, 262] on div at bounding box center [1491, 257] width 43 height 53
click at [1488, 328] on button at bounding box center [1492, 326] width 10 height 10
click at [1479, 466] on div at bounding box center [1491, 461] width 43 height 53
click at [1380, 714] on button "Review Report" at bounding box center [1393, 712] width 137 height 31
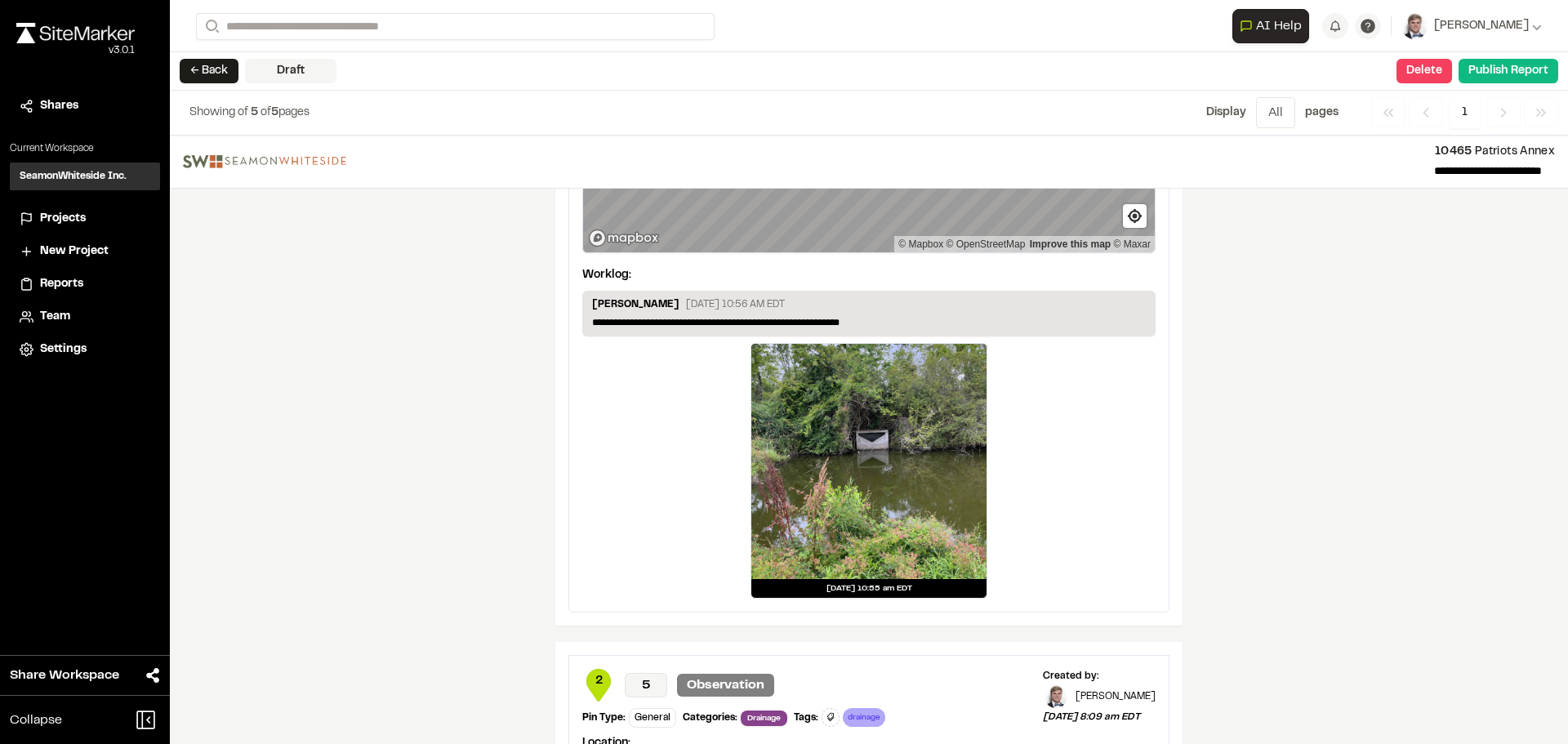
scroll to position [1796, 0]
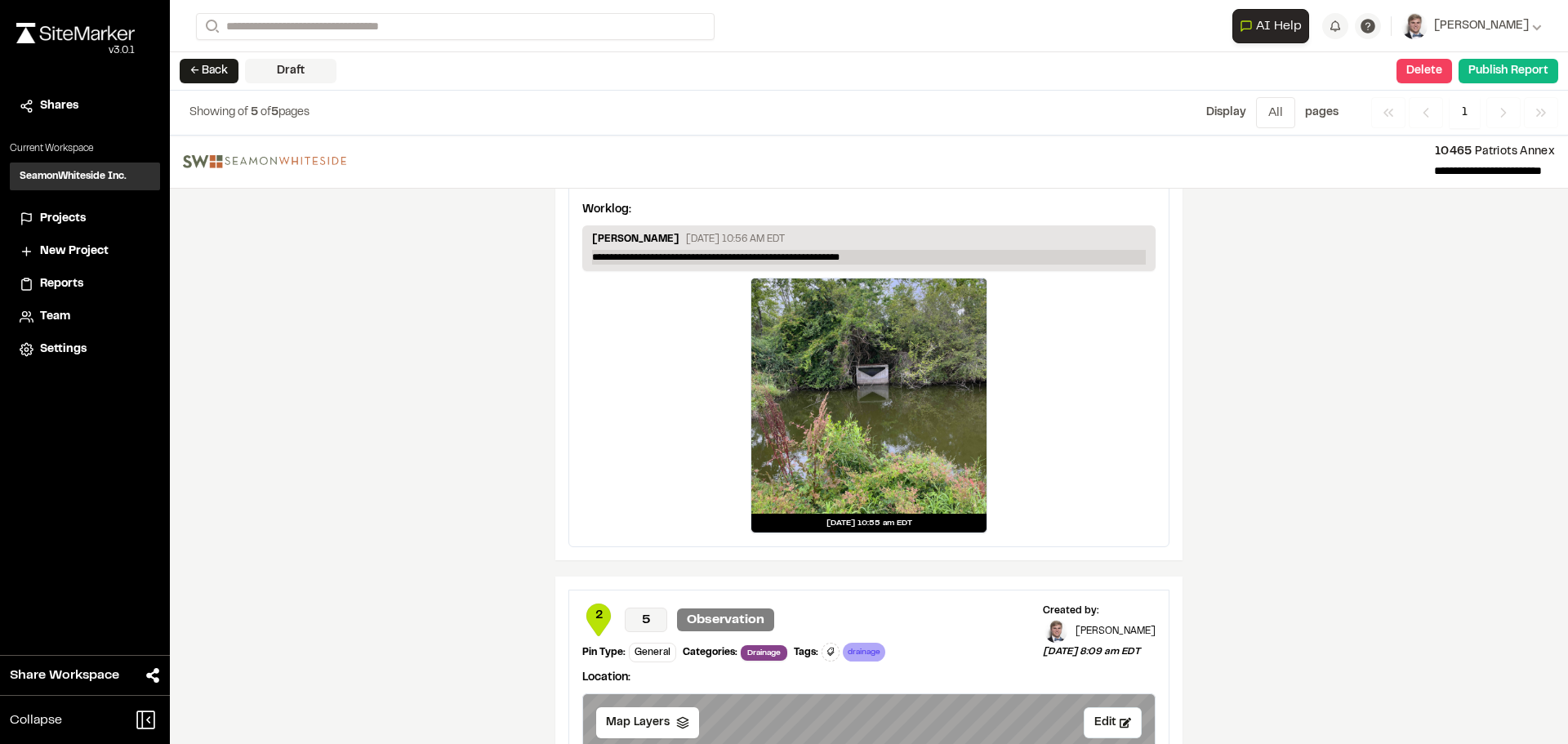
click at [859, 254] on p "**********" at bounding box center [869, 258] width 554 height 15
click at [828, 256] on p "**********" at bounding box center [869, 258] width 554 height 15
drag, startPoint x: 851, startPoint y: 257, endPoint x: 796, endPoint y: 257, distance: 55.0
click at [796, 257] on p "**********" at bounding box center [869, 258] width 554 height 15
click at [1085, 380] on div "[DATE] 10:55 am EDT" at bounding box center [869, 405] width 573 height 256
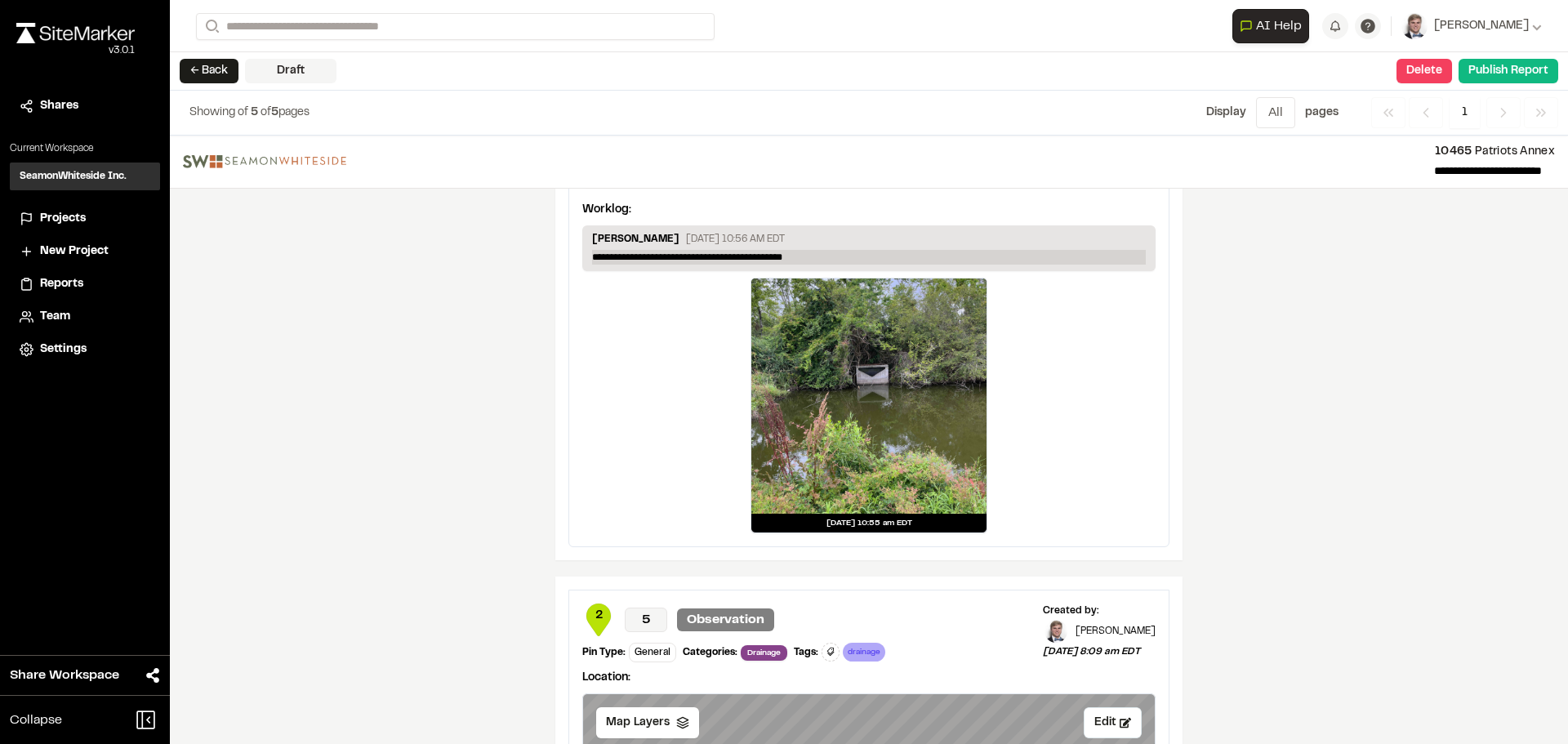
click at [812, 258] on p "**********" at bounding box center [869, 258] width 554 height 15
click at [1059, 366] on div "[DATE] 10:55 am EDT" at bounding box center [869, 405] width 573 height 256
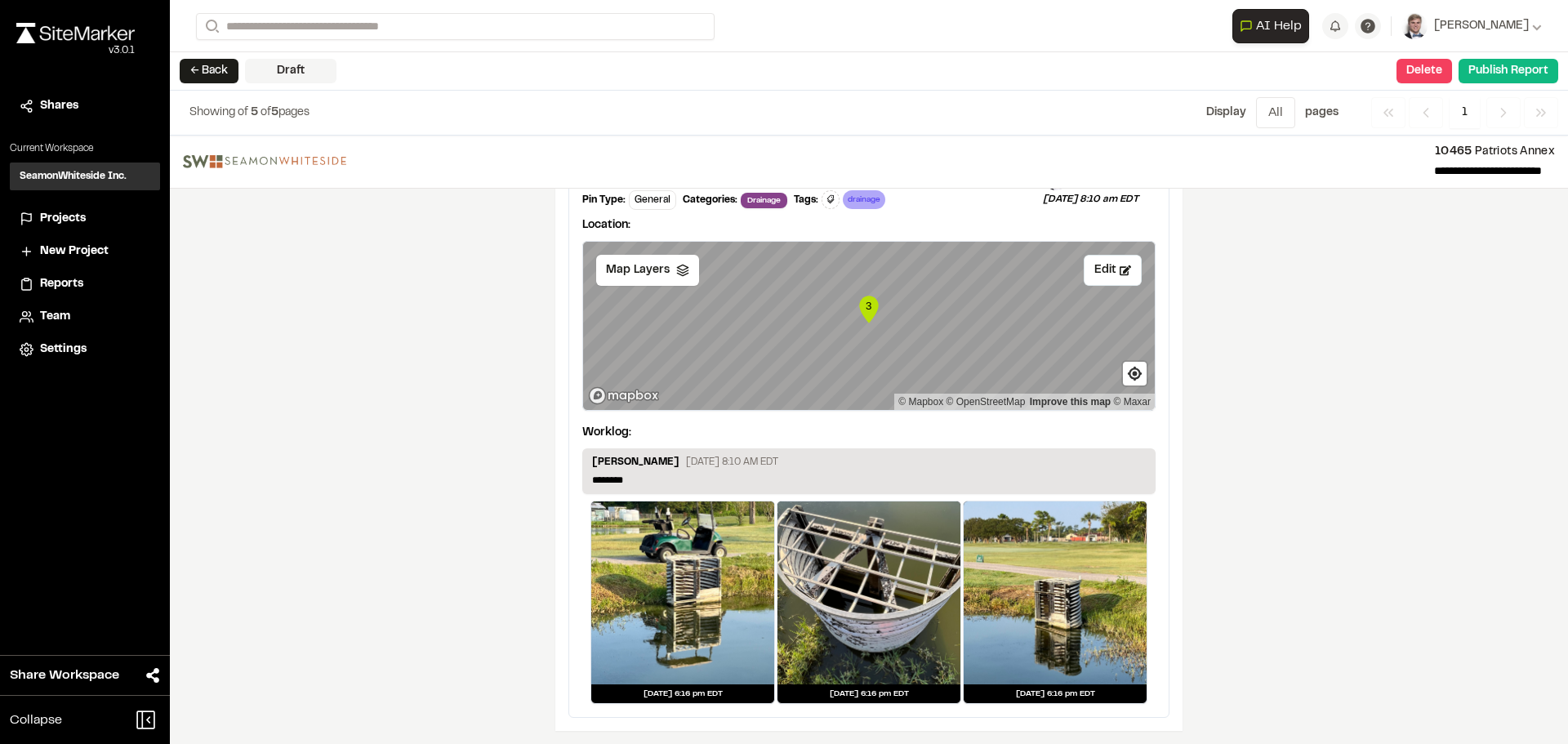
scroll to position [2874, 0]
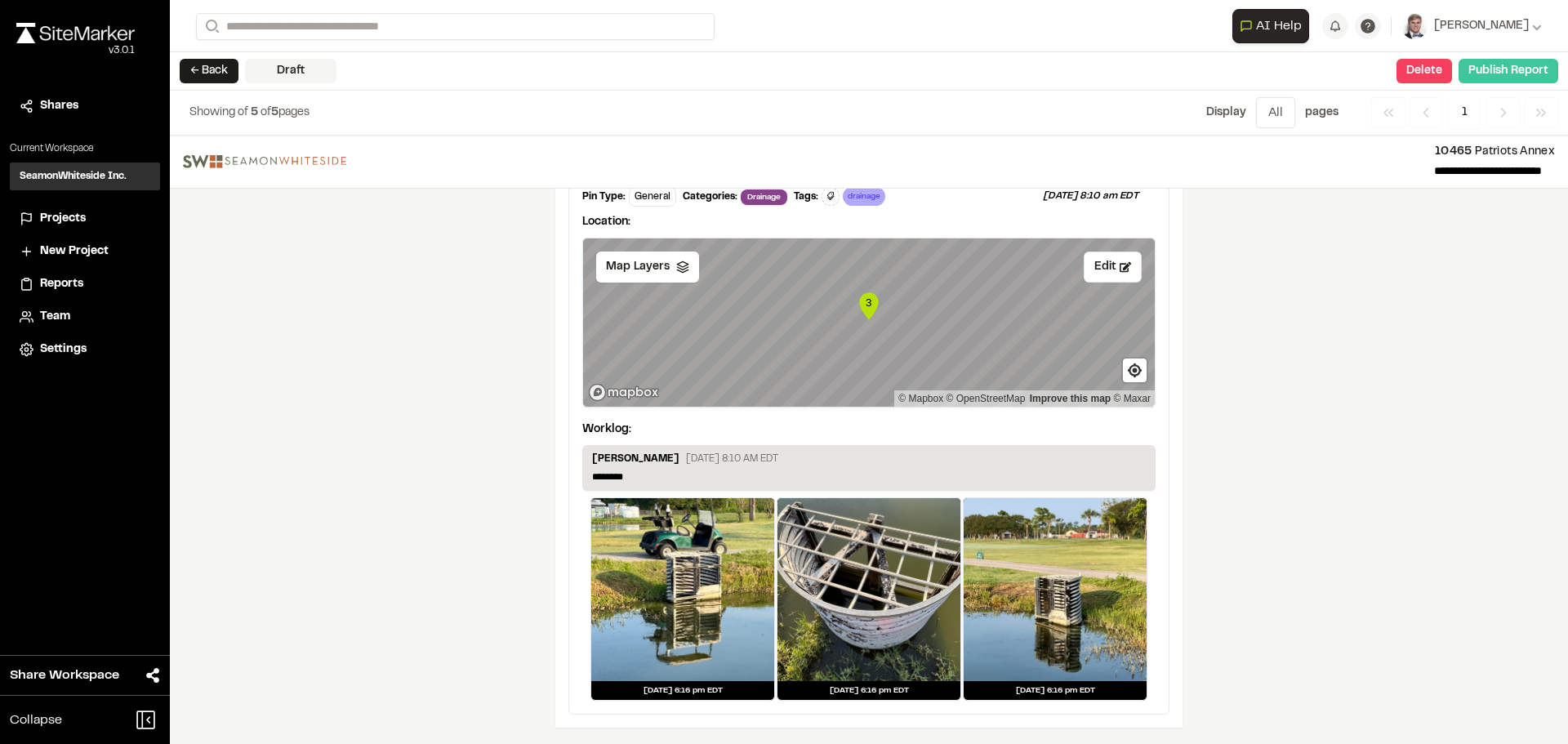
click at [1484, 68] on button "Publish Report" at bounding box center [1509, 71] width 100 height 25
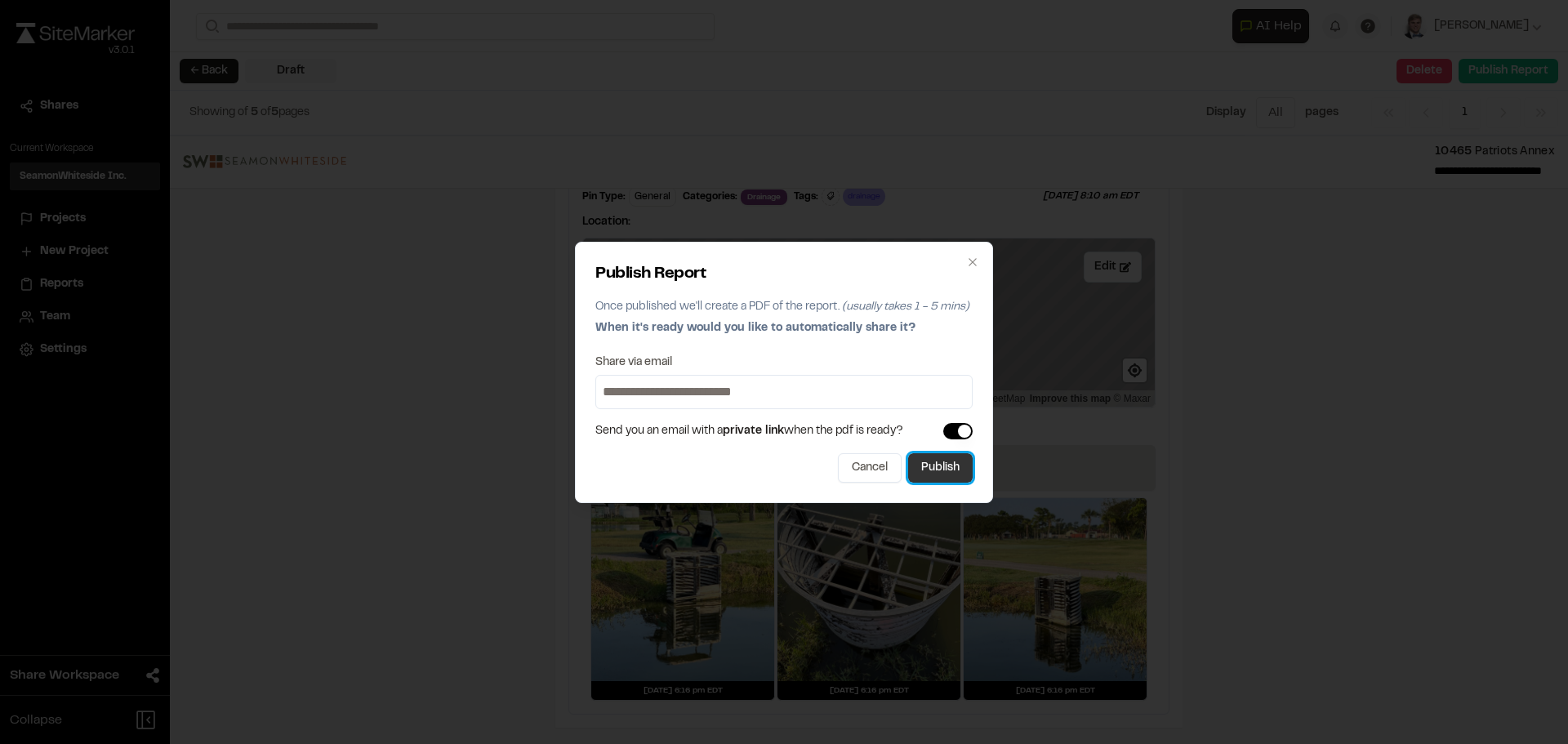
click at [951, 471] on button "Publish" at bounding box center [941, 468] width 65 height 30
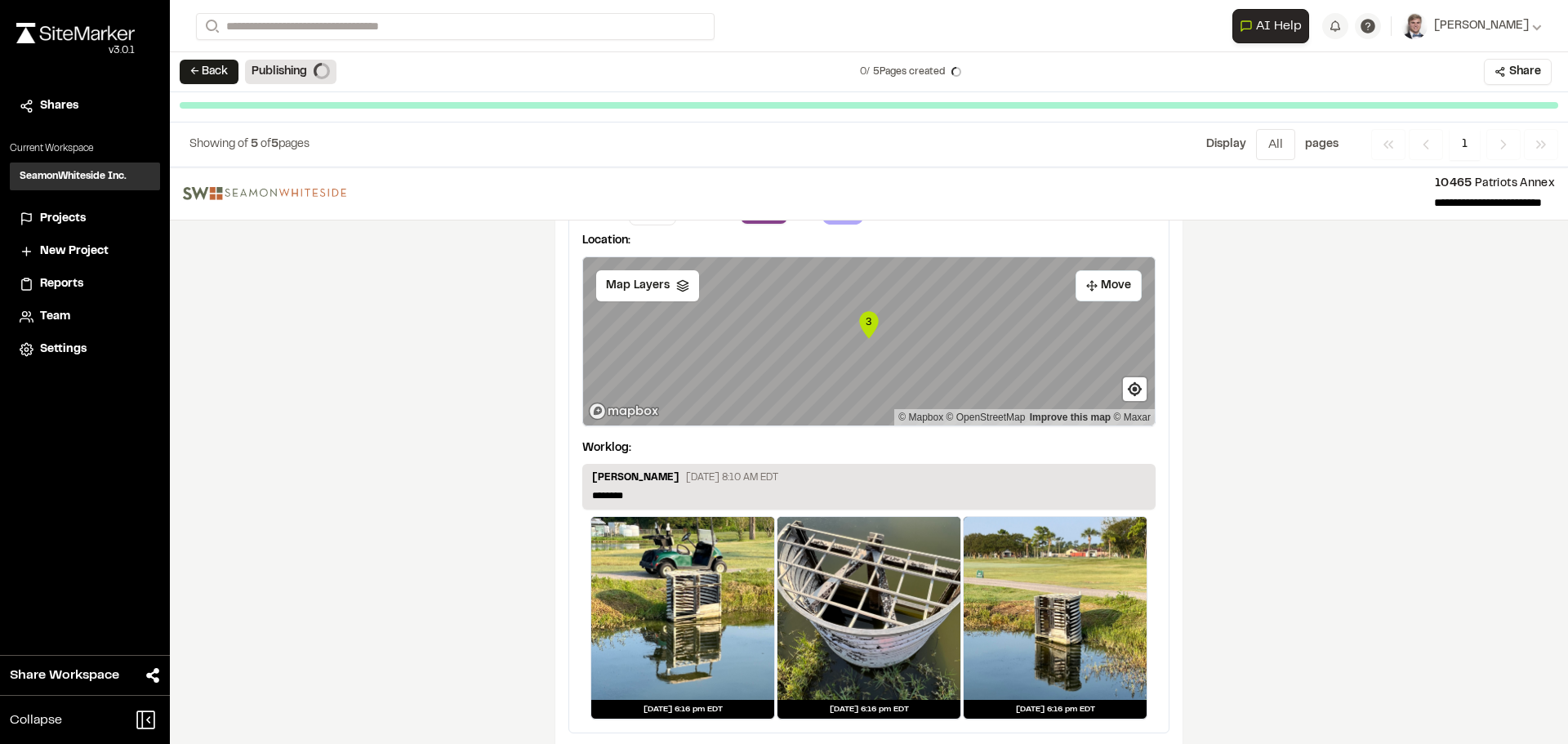
scroll to position [2862, 0]
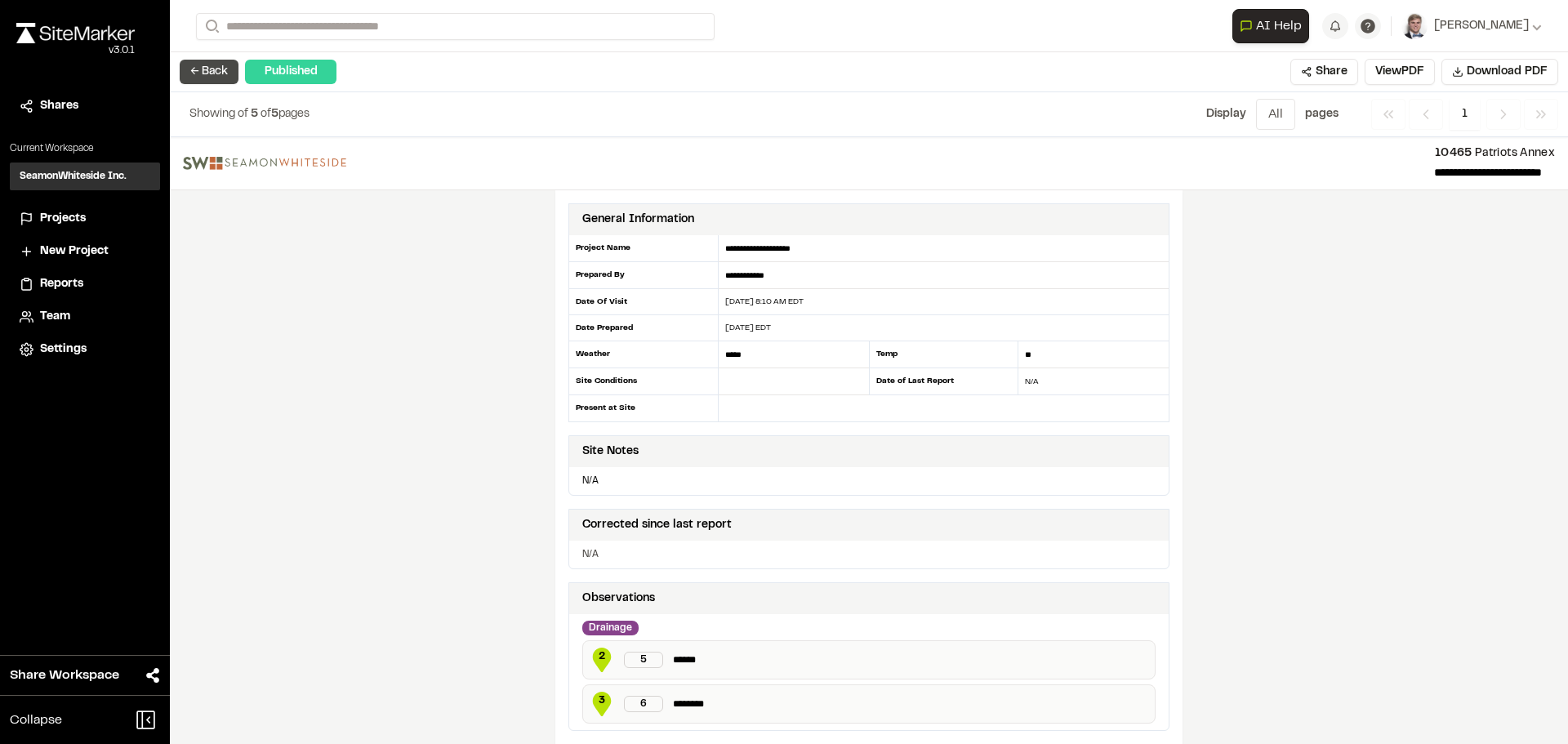
click at [208, 74] on button "← Back" at bounding box center [210, 72] width 59 height 25
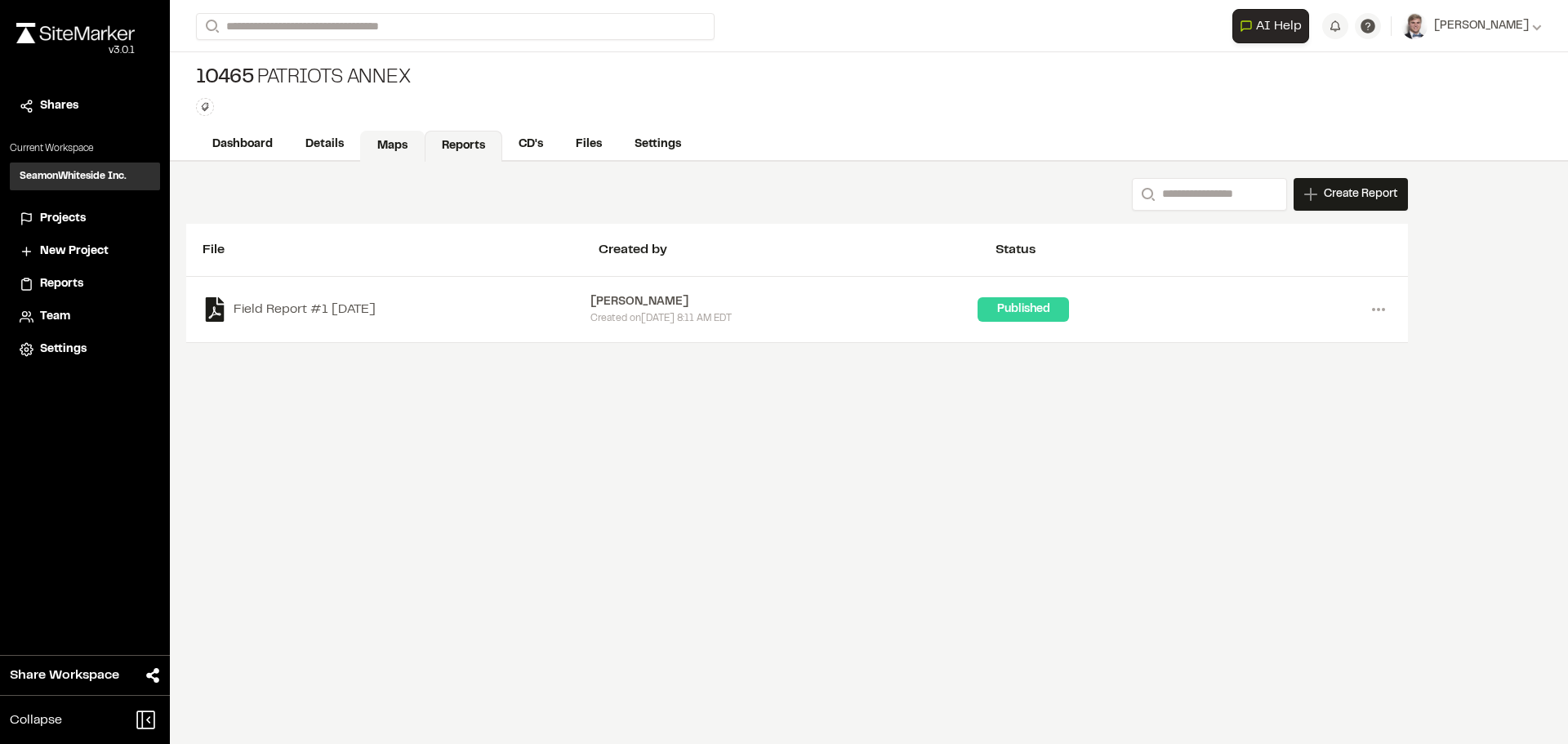
click at [390, 151] on link "Maps" at bounding box center [392, 147] width 65 height 31
